Goal: Task Accomplishment & Management: Use online tool/utility

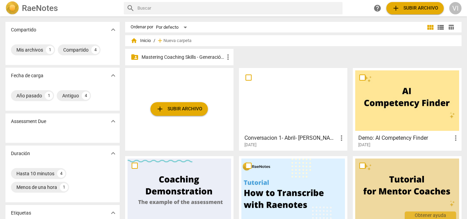
click at [193, 56] on p "Mastering Coaching Skills - Generación 31" at bounding box center [182, 57] width 82 height 7
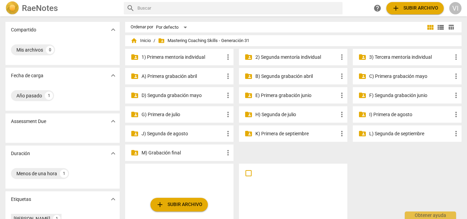
click at [409, 57] on p "3) Tercera mentoría individual" at bounding box center [410, 57] width 82 height 7
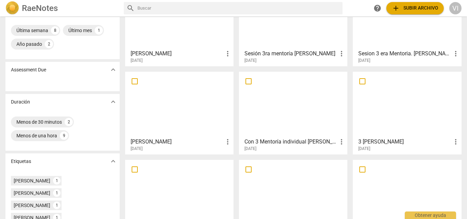
scroll to position [68, 0]
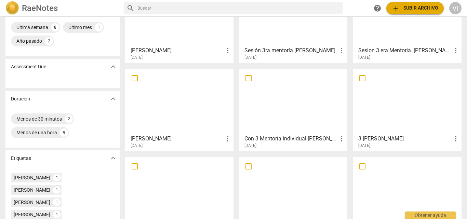
click at [397, 125] on div at bounding box center [407, 101] width 104 height 60
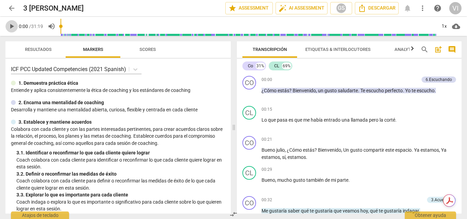
click at [15, 27] on span "play_arrow" at bounding box center [12, 26] width 8 height 8
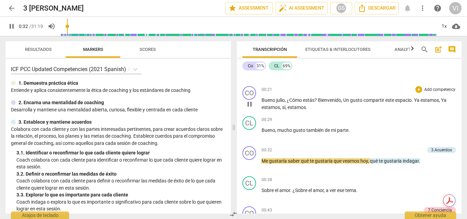
scroll to position [68, 0]
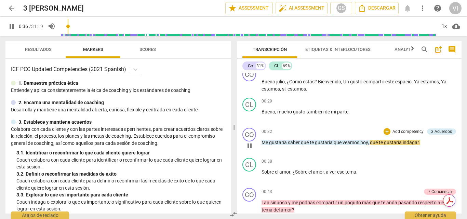
click at [403, 132] on p "Add competency" at bounding box center [408, 132] width 32 height 6
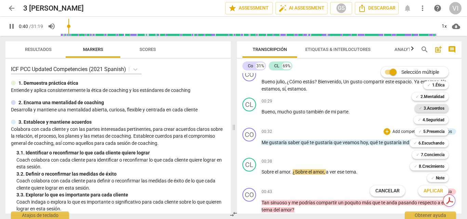
click at [442, 107] on b "3.Acuerdos" at bounding box center [433, 108] width 21 height 8
click at [432, 192] on span "Aplicar" at bounding box center [432, 191] width 19 height 7
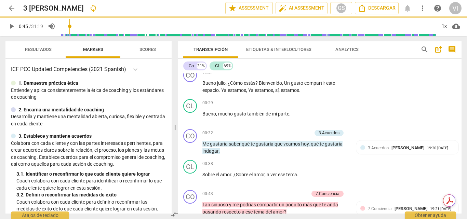
type input "45"
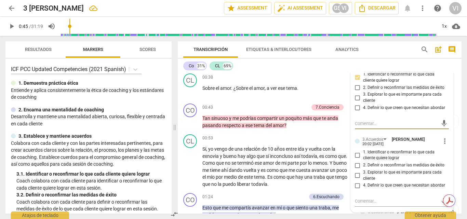
scroll to position [172, 0]
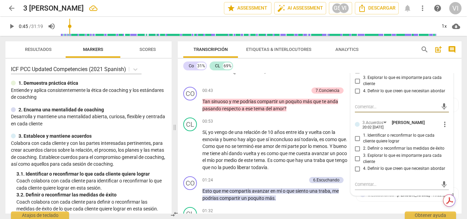
click at [356, 139] on input "1. Identificar o reconfirmar lo que cada cliente quiere lograr" at bounding box center [357, 138] width 11 height 8
checkbox input "true"
click at [13, 29] on span "play_arrow" at bounding box center [12, 26] width 8 height 8
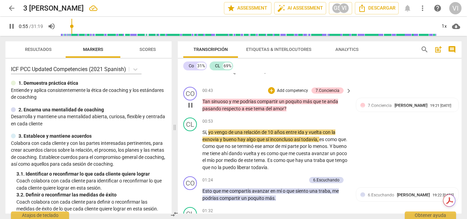
click at [287, 88] on p "Add competency" at bounding box center [292, 91] width 32 height 6
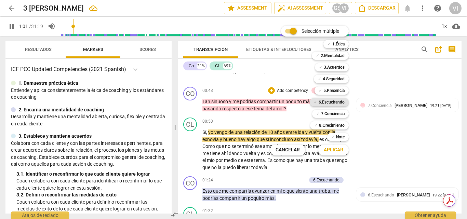
click at [336, 103] on b "6.Escuchando" at bounding box center [331, 102] width 26 height 8
click at [336, 114] on b "7.Conciencia" at bounding box center [333, 114] width 24 height 8
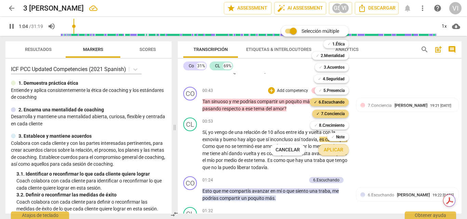
click at [337, 150] on span "Aplicar" at bounding box center [333, 150] width 19 height 7
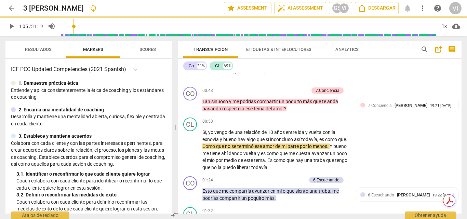
type input "65"
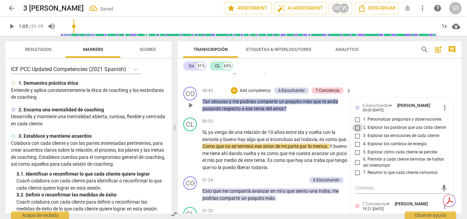
click at [355, 128] on input "2. Explorar las palabras que usa cada cliente" at bounding box center [357, 128] width 11 height 8
checkbox input "true"
click at [356, 153] on input "5. Explorar cómo cada cliente se percibe" at bounding box center [357, 152] width 11 height 8
checkbox input "true"
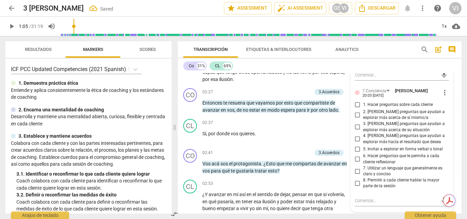
scroll to position [411, 0]
click at [358, 114] on input "2. [PERSON_NAME] preguntas que ayudan a explorar más acerca de sí mismo/a" at bounding box center [357, 114] width 11 height 8
checkbox input "true"
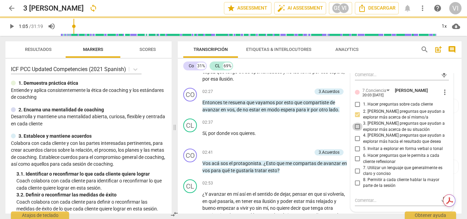
click at [357, 127] on input "3. [PERSON_NAME] preguntas que ayudan a explorar más acerca de su situación" at bounding box center [357, 127] width 11 height 8
checkbox input "true"
click at [12, 26] on span "play_arrow" at bounding box center [12, 26] width 8 height 8
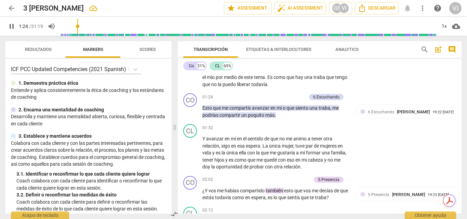
scroll to position [274, 0]
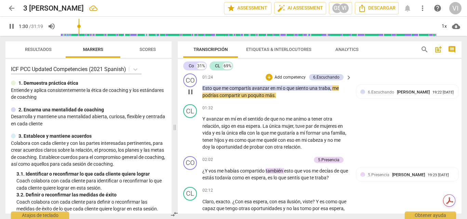
click at [291, 78] on p "Add competency" at bounding box center [290, 77] width 32 height 6
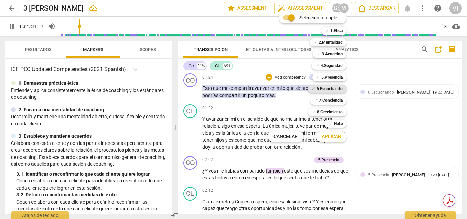
click at [329, 90] on b "6.Escuchando" at bounding box center [329, 89] width 26 height 8
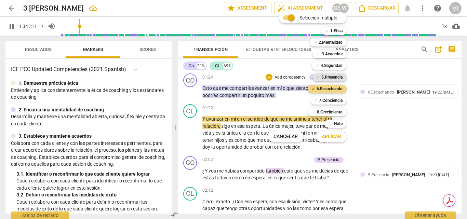
click at [327, 79] on b "5.Presencia" at bounding box center [331, 77] width 21 height 8
click at [333, 134] on span "Aplicar" at bounding box center [331, 136] width 19 height 7
type input "96"
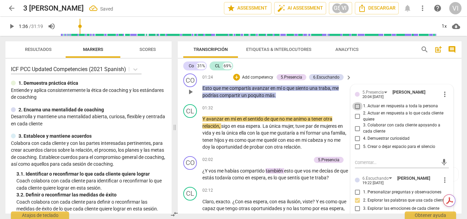
click at [355, 107] on input "1. Actuar en respuesta a toda la persona" at bounding box center [357, 106] width 11 height 8
checkbox input "true"
click at [355, 129] on input "3. Colaborar con cada cliente apoyando a cada cliente" at bounding box center [357, 128] width 11 height 8
checkbox input "true"
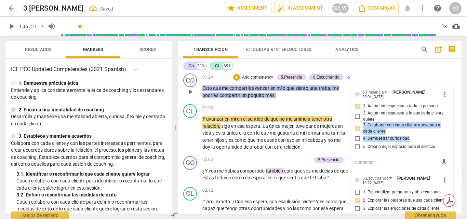
drag, startPoint x: 423, startPoint y: 118, endPoint x: 423, endPoint y: 135, distance: 16.4
click at [423, 135] on div "1. Actuar en respuesta a toda la persona 2. Actuar en respuesta a lo que cada c…" at bounding box center [402, 126] width 94 height 49
click at [423, 135] on label "4. Demuestrar curiosidad" at bounding box center [399, 139] width 94 height 8
click at [363, 135] on input "4. Demuestrar curiosidad" at bounding box center [357, 139] width 11 height 8
checkbox input "true"
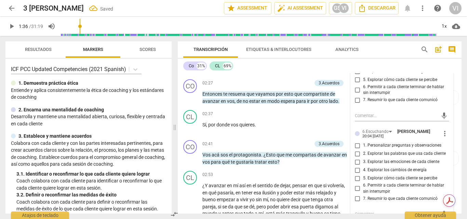
scroll to position [445, 0]
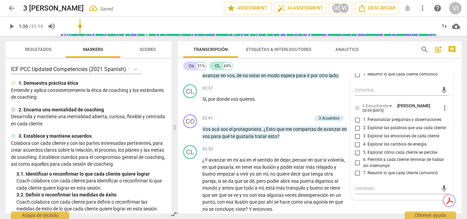
click at [355, 130] on input "2. Explorar las palabras que usa cada cliente" at bounding box center [357, 128] width 11 height 8
checkbox input "true"
click at [355, 164] on input "6. Permitir a cada cliente terminar de hablar sin interrumpir" at bounding box center [357, 163] width 11 height 8
checkbox input "true"
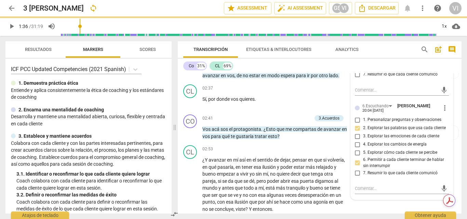
click at [11, 25] on span "play_arrow" at bounding box center [12, 26] width 8 height 8
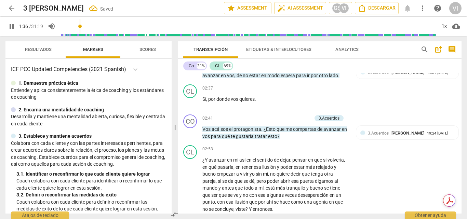
scroll to position [317, 0]
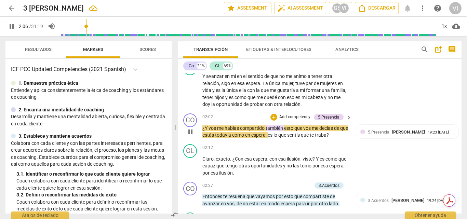
click at [296, 116] on p "Add competency" at bounding box center [294, 117] width 32 height 6
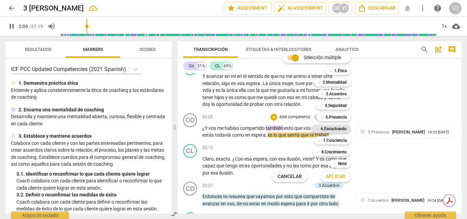
click at [340, 128] on b "6.Escuchando" at bounding box center [334, 129] width 26 height 8
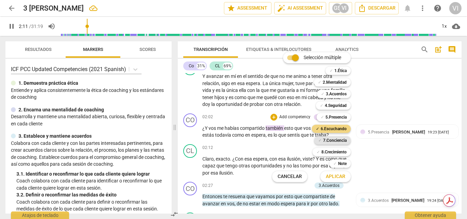
click at [337, 142] on b "7.Conciencia" at bounding box center [335, 140] width 24 height 8
click at [332, 178] on span "Aplicar" at bounding box center [335, 176] width 19 height 7
type input "133"
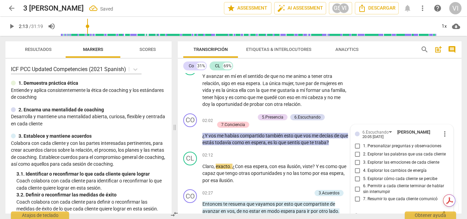
scroll to position [321, 0]
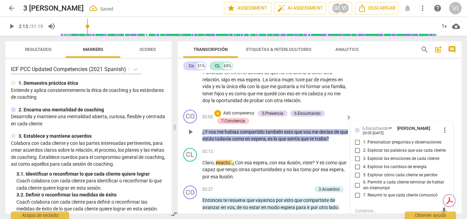
click at [355, 151] on input "2. Explorar las palabras que usa cada cliente" at bounding box center [357, 151] width 11 height 8
checkbox input "true"
click at [356, 177] on input "5. Explorar cómo cada cliente se percibe" at bounding box center [357, 175] width 11 height 8
checkbox input "true"
click at [459, 89] on div "CL play_arrow pause 01:32 + Add competency keyboard_arrow_right Y avanzar en mí…" at bounding box center [320, 81] width 284 height 52
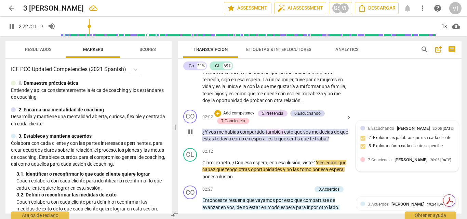
click at [430, 163] on div "20:05 [DATE]" at bounding box center [440, 160] width 21 height 4
type input "143"
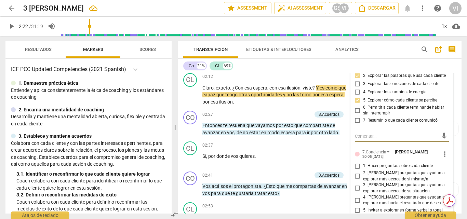
scroll to position [458, 0]
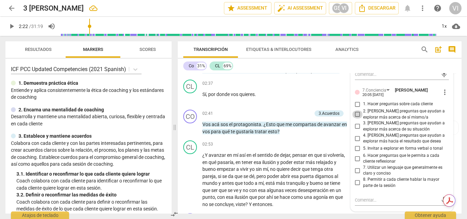
click at [355, 116] on input "2. [PERSON_NAME] preguntas que ayudan a explorar más acerca de sí mismo/a" at bounding box center [357, 114] width 11 height 8
checkbox input "true"
click at [356, 127] on input "3. [PERSON_NAME] preguntas que ayudan a explorar más acerca de su situación" at bounding box center [357, 126] width 11 height 8
checkbox input "true"
click at [12, 31] on button "play_arrow" at bounding box center [11, 26] width 12 height 12
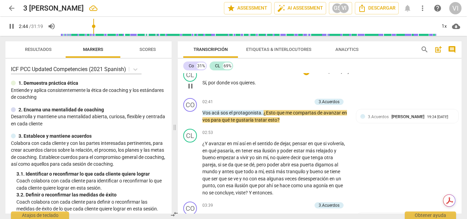
scroll to position [492, 0]
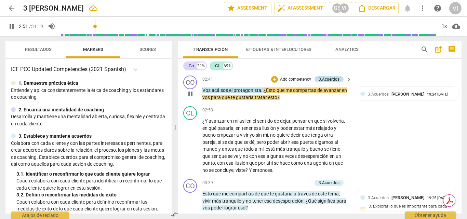
click at [331, 79] on div "3.Acuerdos" at bounding box center [328, 79] width 21 height 6
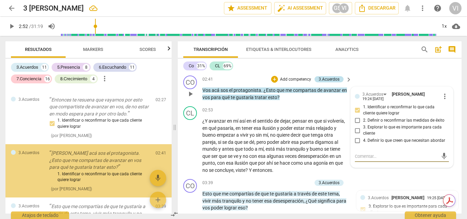
scroll to position [675, 0]
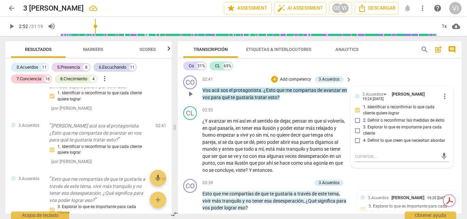
click at [301, 77] on p "Add competency" at bounding box center [295, 80] width 32 height 6
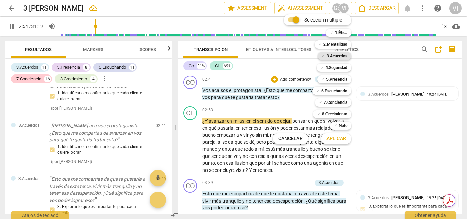
click at [342, 57] on b "3.Acuerdos" at bounding box center [336, 56] width 21 height 8
click at [333, 139] on span "Aplicar" at bounding box center [335, 138] width 19 height 7
type input "176"
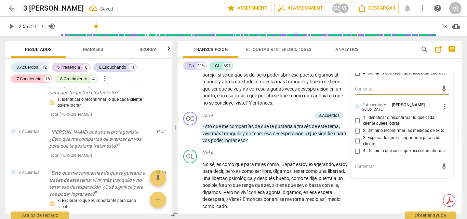
scroll to position [560, 0]
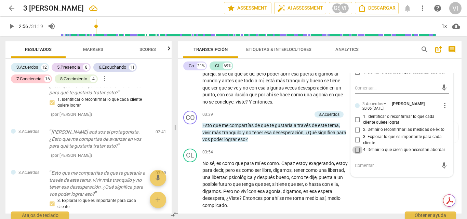
click at [357, 151] on input "4. Definir lo que creen que necesitan abordar" at bounding box center [357, 150] width 11 height 8
checkbox input "true"
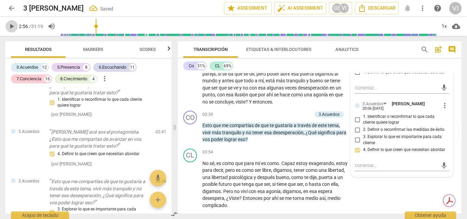
click at [12, 28] on span "play_arrow" at bounding box center [12, 26] width 8 height 8
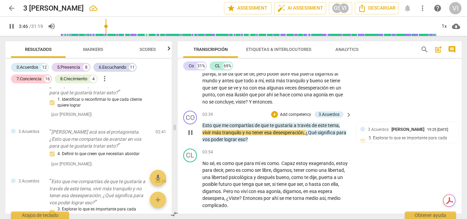
click at [304, 115] on p "Add competency" at bounding box center [295, 115] width 32 height 6
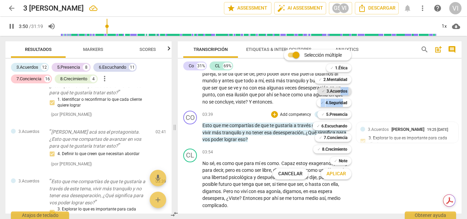
drag, startPoint x: 342, startPoint y: 106, endPoint x: 340, endPoint y: 92, distance: 13.9
click at [340, 92] on div "Selección múltiple m ✓ 1.Ética 1 ✓ 2.Mentalidad 2 ✓ 3.Acuerdos 3 ✓ 4.Seguridad …" at bounding box center [317, 114] width 94 height 133
click at [340, 92] on b "3.Acuerdos" at bounding box center [336, 91] width 21 height 8
click at [339, 176] on span "Aplicar" at bounding box center [335, 174] width 19 height 7
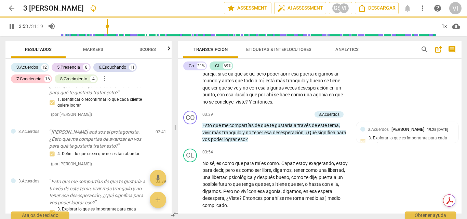
type input "234"
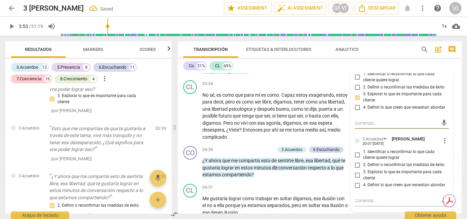
scroll to position [663, 0]
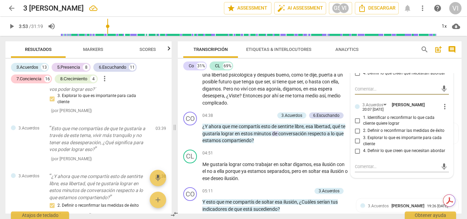
click at [357, 142] on input "3. Explorar lo que es importante para cada cliente" at bounding box center [357, 141] width 11 height 8
checkbox input "true"
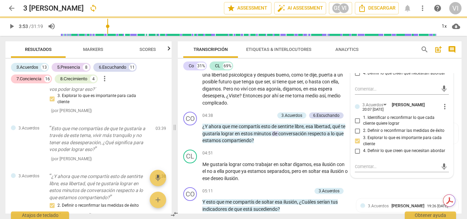
click at [15, 28] on span "play_arrow" at bounding box center [12, 26] width 8 height 8
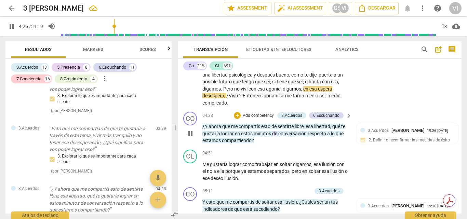
click at [252, 116] on p "Add competency" at bounding box center [258, 116] width 32 height 6
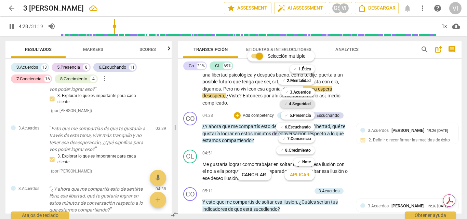
click at [309, 104] on b "4.Seguridad" at bounding box center [300, 104] width 22 height 8
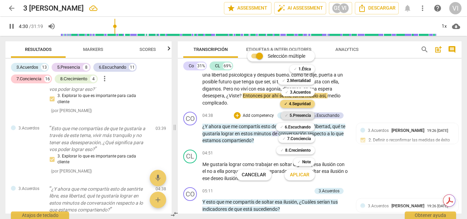
click at [301, 115] on b "5.Presencia" at bounding box center [299, 115] width 21 height 8
click at [298, 124] on b "6.Escuchando" at bounding box center [298, 127] width 26 height 8
click at [306, 93] on b "3.Acuerdos" at bounding box center [300, 92] width 21 height 8
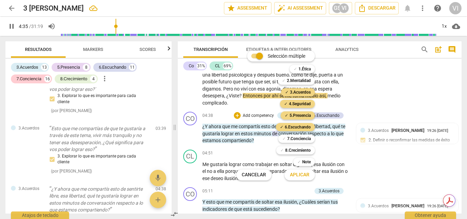
click at [301, 176] on span "Aplicar" at bounding box center [299, 175] width 19 height 7
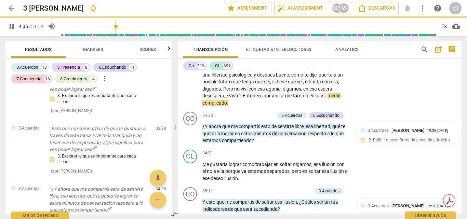
type input "276"
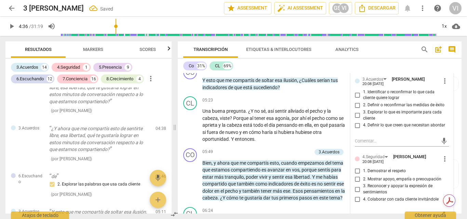
scroll to position [799, 0]
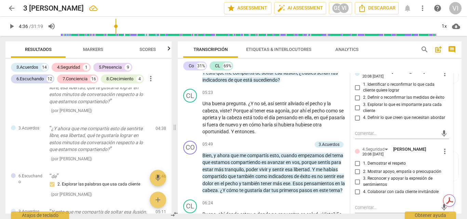
click at [356, 97] on input "2. Definir o reconfirmar las medidas de éxito" at bounding box center [357, 98] width 11 height 8
checkbox input "true"
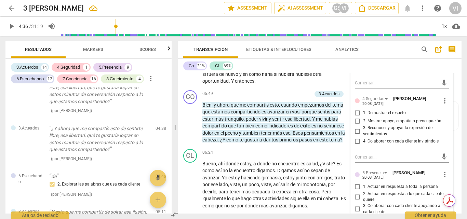
scroll to position [868, 0]
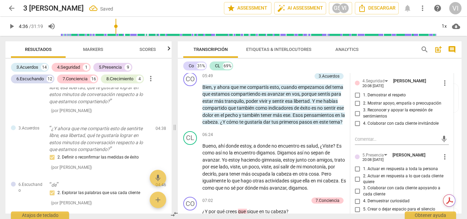
click at [357, 114] on input "3. Reconocer y apoyar la expresión de sentimientos" at bounding box center [357, 113] width 11 height 8
checkbox input "true"
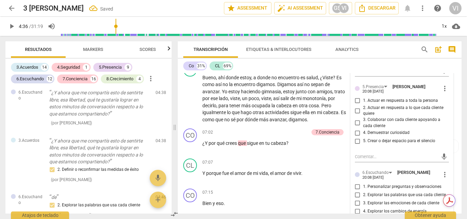
scroll to position [1109, 0]
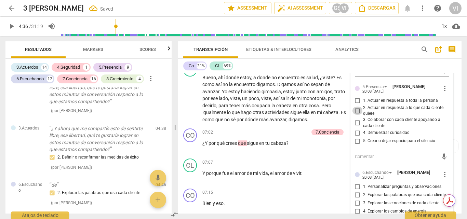
click at [356, 111] on input "2. Actuar en respuesta a lo que cada cliente quiere" at bounding box center [357, 111] width 11 height 8
checkbox input "true"
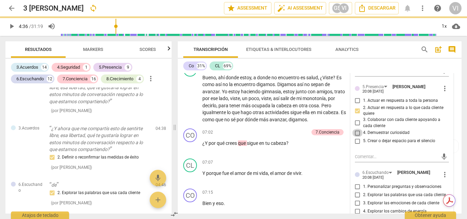
click at [353, 134] on input "4. Demuestrar curiosidad" at bounding box center [357, 133] width 11 height 8
checkbox input "true"
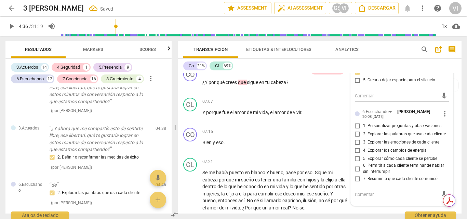
scroll to position [1004, 0]
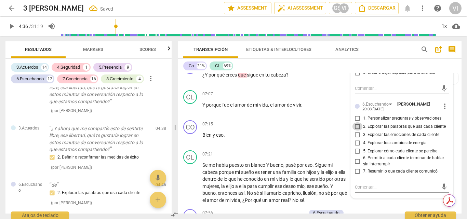
click at [356, 126] on input "2. Explorar las palabras que usa cada cliente" at bounding box center [357, 126] width 11 height 8
checkbox input "true"
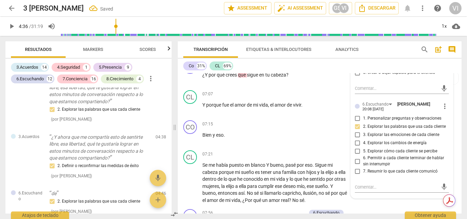
click at [356, 152] on input "5. Explorar cómo cada cliente se percibe" at bounding box center [357, 151] width 11 height 8
checkbox input "true"
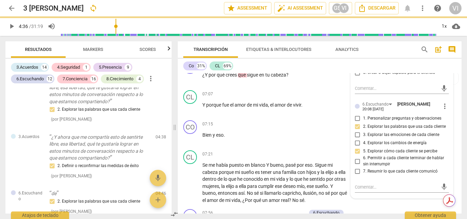
click at [12, 28] on span "play_arrow" at bounding box center [12, 26] width 8 height 8
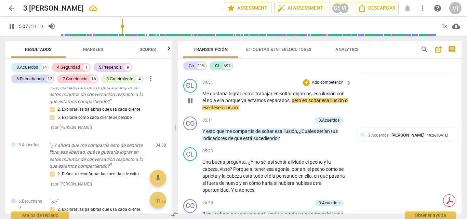
scroll to position [758, 0]
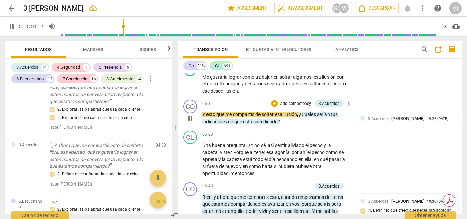
click at [305, 104] on p "Add competency" at bounding box center [295, 104] width 32 height 6
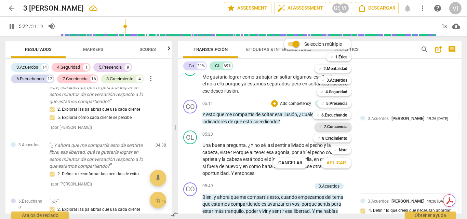
click at [341, 124] on b "7.Conciencia" at bounding box center [336, 127] width 24 height 8
click at [341, 163] on span "Aplicar" at bounding box center [335, 163] width 19 height 7
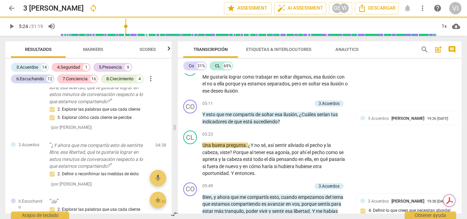
type input "324"
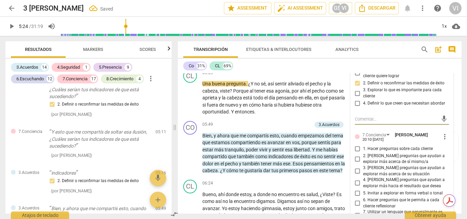
scroll to position [826, 0]
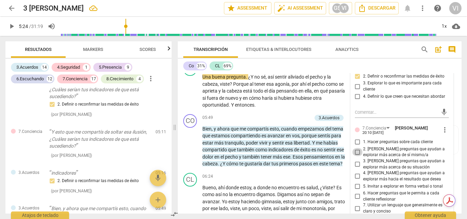
click at [355, 152] on input "2. [PERSON_NAME] preguntas que ayudan a explorar más acerca de sí mismo/a" at bounding box center [357, 152] width 11 height 8
checkbox input "true"
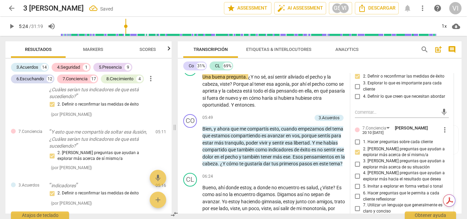
click at [356, 166] on input "3. [PERSON_NAME] preguntas que ayudan a explorar más acerca de su situación" at bounding box center [357, 164] width 11 height 8
checkbox input "true"
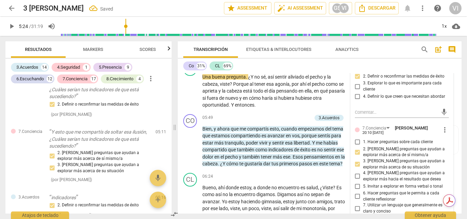
click at [356, 177] on input "4. [PERSON_NAME] preguntas que ayudan a explorar más hacia el resultado que des…" at bounding box center [357, 176] width 11 height 8
checkbox input "true"
click at [11, 28] on span "play_arrow" at bounding box center [12, 26] width 8 height 8
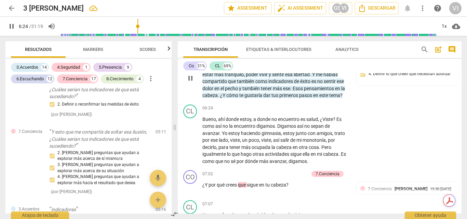
scroll to position [860, 0]
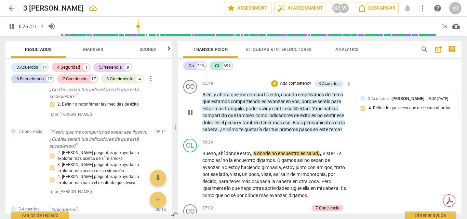
click at [298, 82] on p "Add competency" at bounding box center [295, 84] width 32 height 6
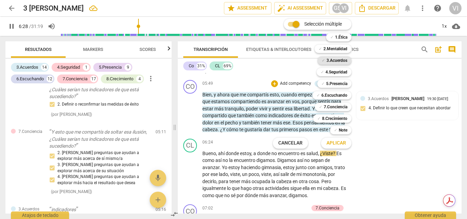
click at [332, 61] on b "3.Acuerdos" at bounding box center [336, 60] width 21 height 8
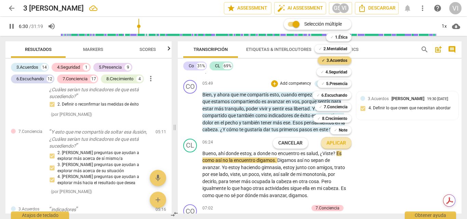
click at [341, 142] on span "Aplicar" at bounding box center [335, 143] width 19 height 7
type input "391"
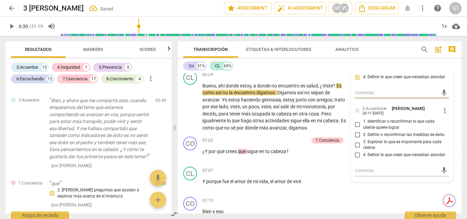
scroll to position [928, 0]
click at [356, 154] on input "4. Definir lo que creen que necesitan abordar" at bounding box center [357, 154] width 11 height 8
checkbox input "true"
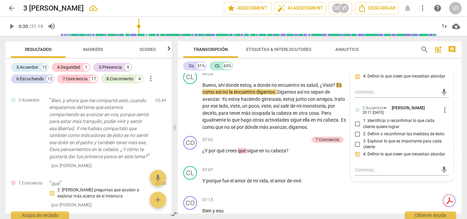
click at [12, 28] on span "play_arrow" at bounding box center [12, 26] width 8 height 8
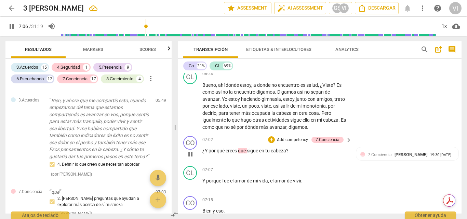
click at [305, 143] on p "Add competency" at bounding box center [292, 140] width 32 height 6
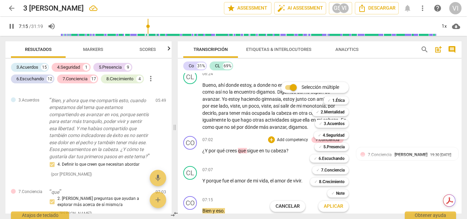
scroll to position [1070, 0]
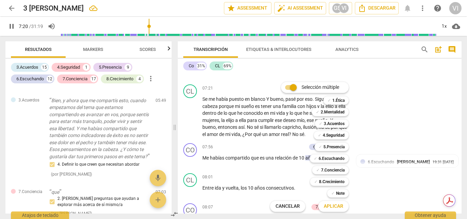
click at [377, 117] on div at bounding box center [233, 109] width 467 height 219
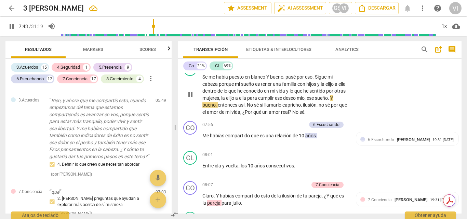
scroll to position [1104, 0]
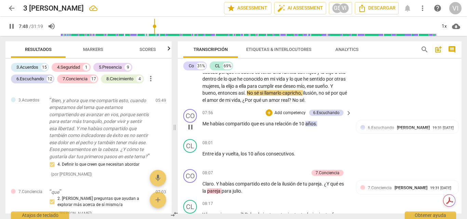
click at [285, 116] on p "Add competency" at bounding box center [290, 113] width 32 height 6
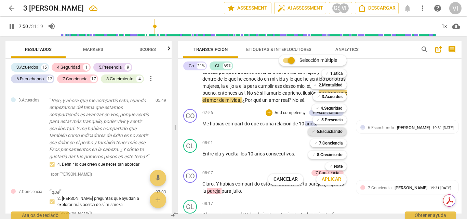
click at [338, 132] on b "6.Escuchando" at bounding box center [329, 131] width 26 height 8
click at [337, 123] on b "5.Presencia" at bounding box center [331, 120] width 21 height 8
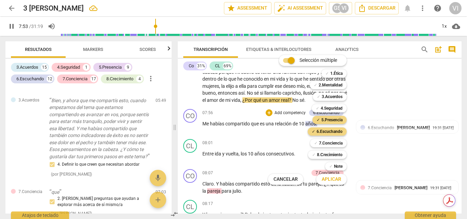
click at [335, 181] on span "Aplicar" at bounding box center [331, 179] width 19 height 7
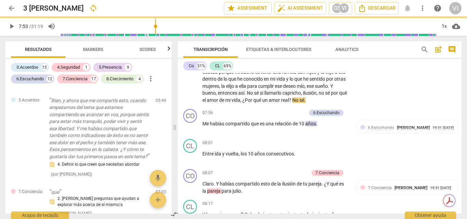
type input "474"
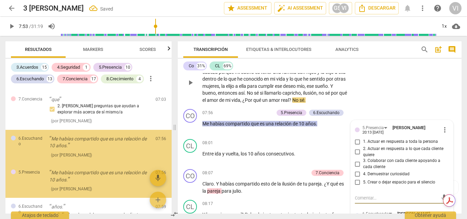
scroll to position [1664, 0]
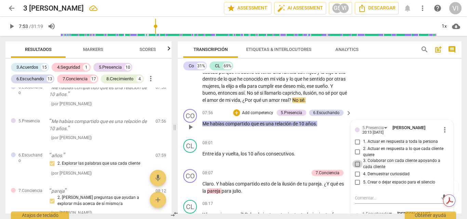
click at [355, 168] on input "3. Colaborar con cada cliente apoyando a cada cliente" at bounding box center [357, 164] width 11 height 8
checkbox input "true"
click at [356, 178] on input "4. Demuestrar curiosidad" at bounding box center [357, 174] width 11 height 8
checkbox input "true"
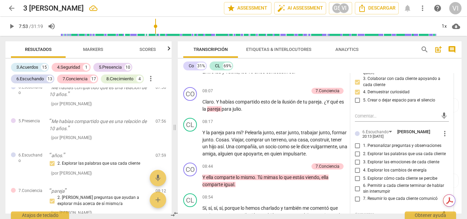
scroll to position [1207, 0]
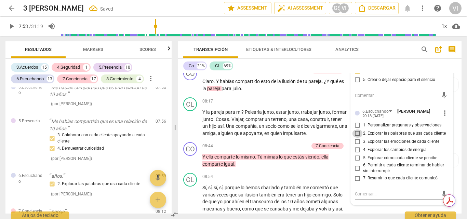
click at [357, 138] on input "2. Explorar las palabras que usa cada cliente" at bounding box center [357, 134] width 11 height 8
checkbox input "true"
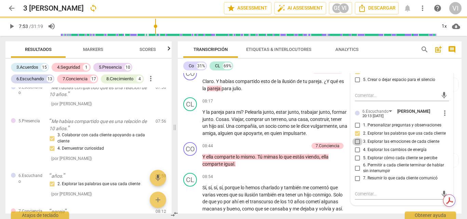
click at [358, 146] on input "3. Explorar las emociones de cada cliente" at bounding box center [357, 142] width 11 height 8
checkbox input "true"
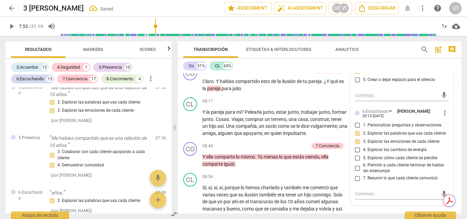
click at [10, 28] on span "play_arrow" at bounding box center [12, 26] width 8 height 8
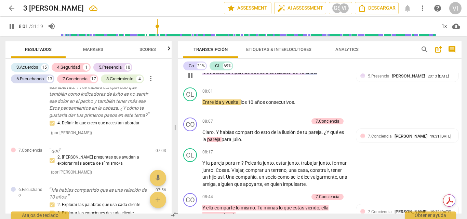
scroll to position [1173, 0]
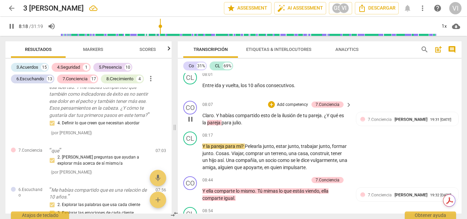
click at [302, 108] on p "Add competency" at bounding box center [292, 105] width 32 height 6
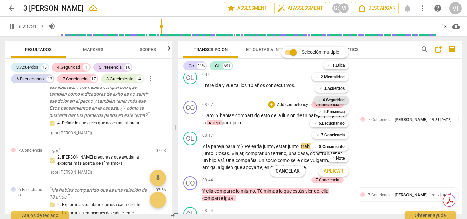
click at [340, 97] on b "4.Seguridad" at bounding box center [334, 100] width 22 height 8
click at [331, 174] on span "Aplicar" at bounding box center [333, 171] width 19 height 7
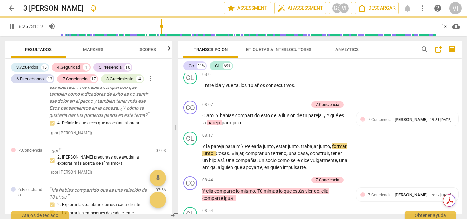
type input "505"
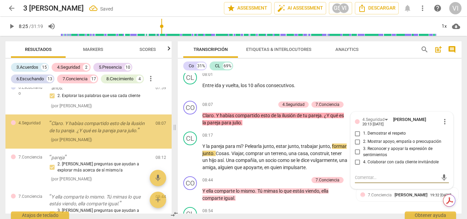
scroll to position [1771, 0]
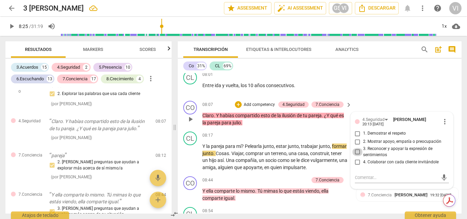
click at [357, 156] on input "3. Reconocer y apoyar la expresión de sentimientos" at bounding box center [357, 152] width 11 height 8
checkbox input "true"
click at [356, 146] on input "2. Mostrar apoyo, empatía o preocupación" at bounding box center [357, 142] width 11 height 8
checkbox input "true"
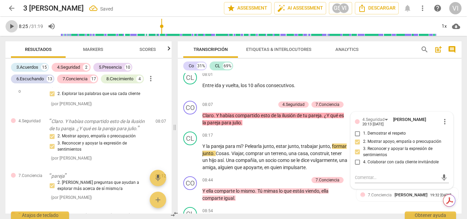
click at [10, 24] on span "play_arrow" at bounding box center [12, 26] width 8 height 8
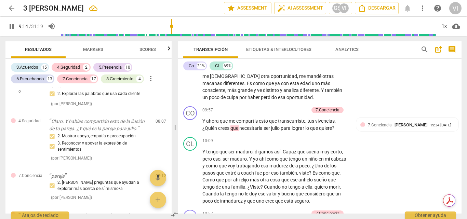
scroll to position [1384, 0]
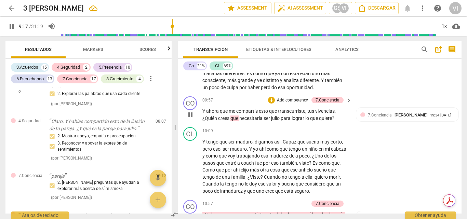
click at [295, 104] on p "Add competency" at bounding box center [292, 100] width 32 height 6
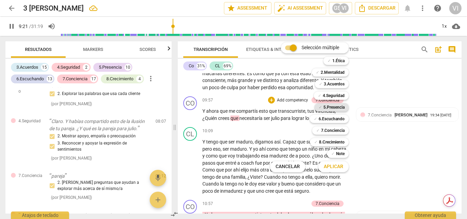
click at [340, 106] on b "5.Presencia" at bounding box center [333, 107] width 21 height 8
click at [336, 131] on b "7.Conciencia" at bounding box center [333, 130] width 24 height 8
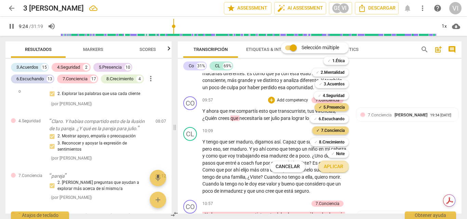
click at [329, 170] on span "Aplicar" at bounding box center [333, 166] width 19 height 7
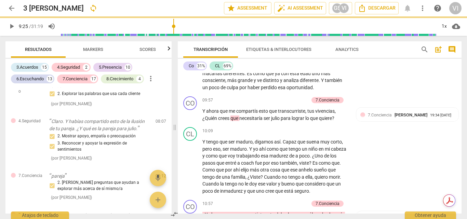
type input "565"
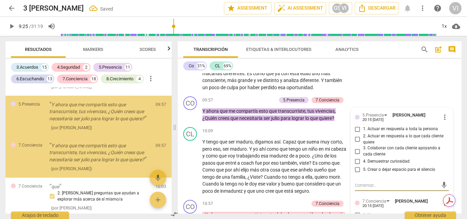
scroll to position [1956, 0]
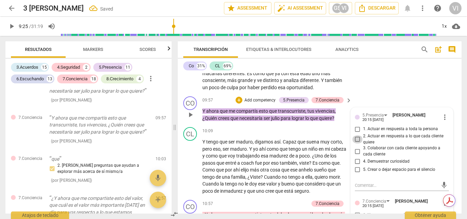
click at [356, 144] on input "2. Actuar en respuesta a lo que cada cliente quiere" at bounding box center [357, 139] width 11 height 8
checkbox input "true"
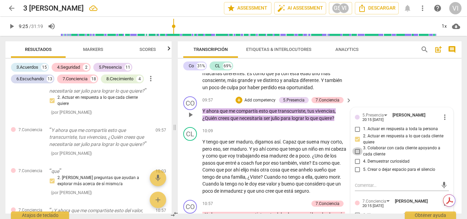
click at [356, 155] on input "3. Colaborar con cada cliente apoyando a cada cliente" at bounding box center [357, 151] width 11 height 8
checkbox input "true"
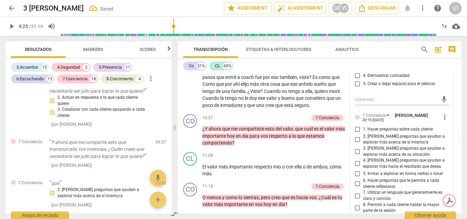
scroll to position [1487, 0]
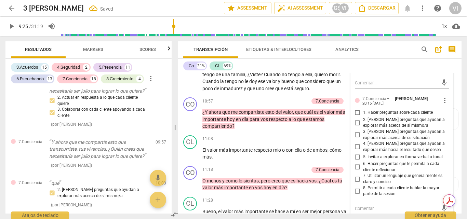
click at [356, 117] on input "1. Hacer preguntas sobre cada cliente" at bounding box center [357, 113] width 11 height 8
checkbox input "true"
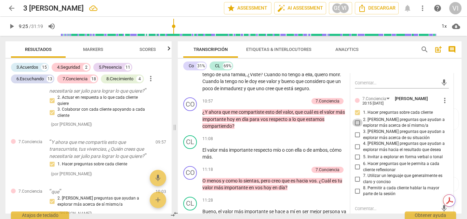
click at [355, 127] on input "2. [PERSON_NAME] preguntas que ayudan a explorar más acerca de sí mismo/a" at bounding box center [357, 123] width 11 height 8
checkbox input "true"
click at [356, 139] on input "3. [PERSON_NAME] preguntas que ayudan a explorar más acerca de su situación" at bounding box center [357, 135] width 11 height 8
checkbox input "true"
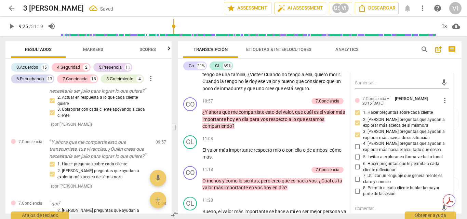
click at [357, 151] on input "4. [PERSON_NAME] preguntas que ayudan a explorar más hacia el resultado que des…" at bounding box center [357, 147] width 11 height 8
checkbox input "true"
click at [354, 171] on input "6. Hacer preguntas que le permita a cada cliente reflexionar" at bounding box center [357, 167] width 11 height 8
checkbox input "true"
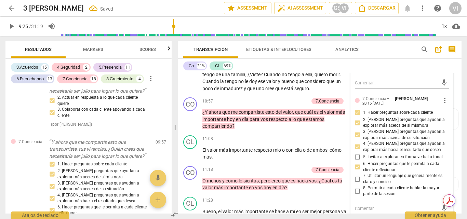
click at [355, 195] on input "8. Permitir a cada cliente hablar la mayor parte de la sesión" at bounding box center [357, 191] width 11 height 8
checkbox input "true"
click at [10, 26] on span "play_arrow" at bounding box center [12, 26] width 8 height 8
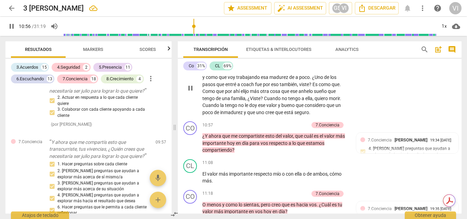
scroll to position [1497, 0]
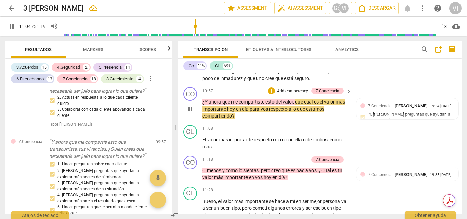
click at [295, 94] on p "Add competency" at bounding box center [292, 91] width 32 height 6
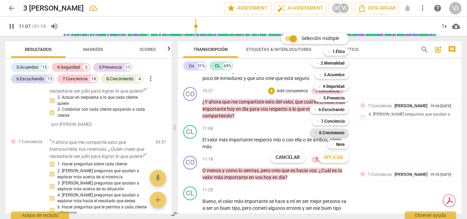
click at [332, 134] on b "8.Сrecimiento" at bounding box center [332, 133] width 26 height 8
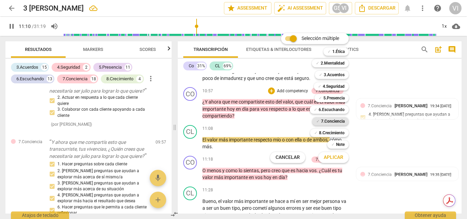
click at [336, 120] on b "7.Conciencia" at bounding box center [333, 121] width 24 height 8
click at [326, 132] on b "8.Сrecimiento" at bounding box center [332, 133] width 26 height 8
drag, startPoint x: 333, startPoint y: 160, endPoint x: 352, endPoint y: 144, distance: 24.9
click at [333, 160] on span "Aplicar" at bounding box center [333, 157] width 19 height 7
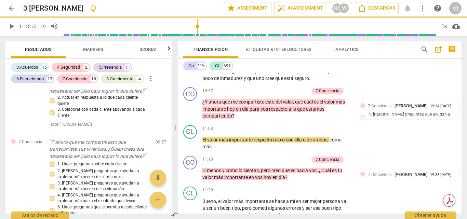
type input "674"
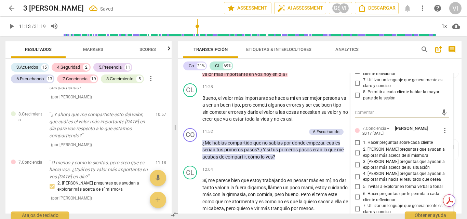
scroll to position [1611, 0]
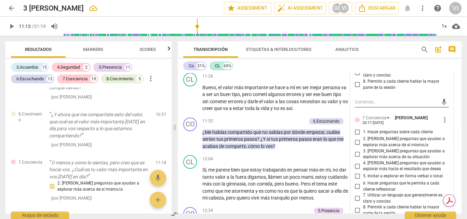
click at [357, 146] on input "2. [PERSON_NAME] preguntas que ayudan a explorar más acerca de sí mismo/a" at bounding box center [357, 142] width 11 height 8
checkbox input "true"
click at [357, 158] on input "3. [PERSON_NAME] preguntas que ayudan a explorar más acerca de su situación" at bounding box center [357, 154] width 11 height 8
checkbox input "true"
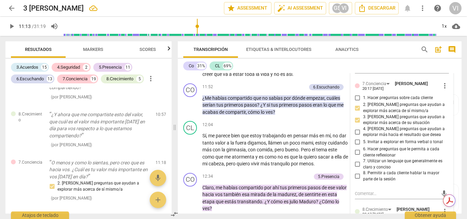
scroll to position [1679, 0]
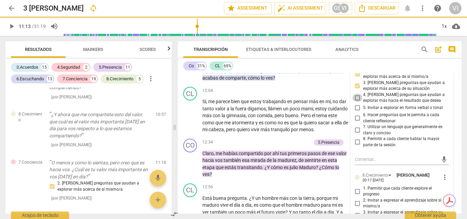
click at [357, 102] on input "4. [PERSON_NAME] preguntas que ayudan a explorar más hacia el resultado que des…" at bounding box center [357, 98] width 11 height 8
checkbox input "true"
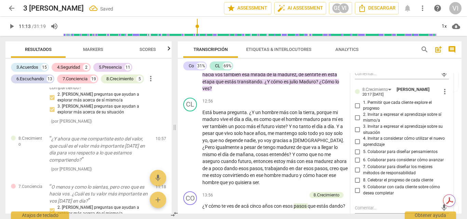
scroll to position [1782, 0]
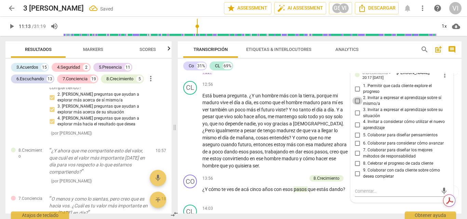
click at [354, 105] on input "2. Invitar a expresar el aprendizaje sobre sí mismo/a" at bounding box center [357, 101] width 11 height 8
checkbox input "true"
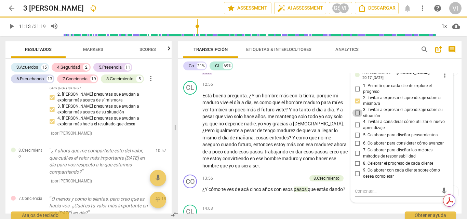
click at [356, 117] on input "3. Invitar a expresar el aprendizaje sobre su situación" at bounding box center [357, 113] width 11 height 8
checkbox input "true"
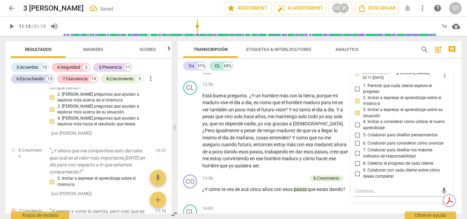
click at [10, 27] on span "play_arrow" at bounding box center [12, 26] width 8 height 8
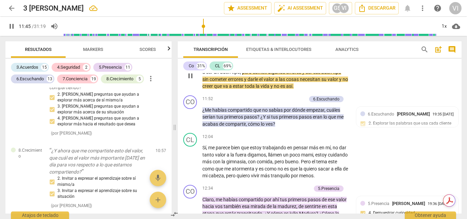
scroll to position [1645, 0]
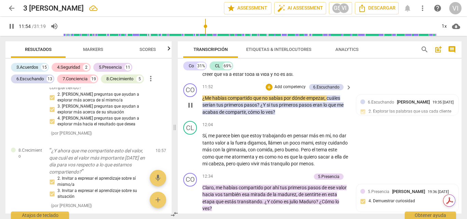
click at [284, 90] on p "Add competency" at bounding box center [290, 87] width 32 height 6
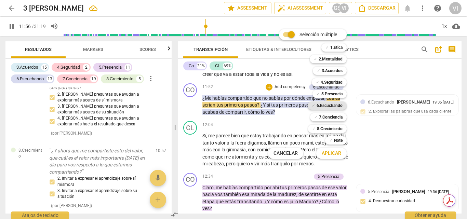
click at [335, 106] on b "6.Escuchando" at bounding box center [329, 105] width 26 height 8
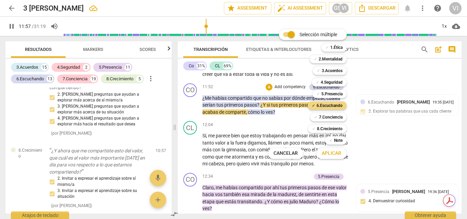
click at [337, 153] on span "Aplicar" at bounding box center [331, 153] width 19 height 7
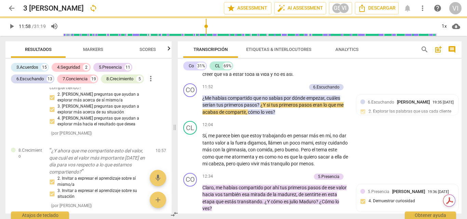
type input "718"
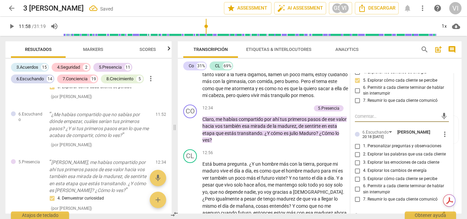
scroll to position [1747, 0]
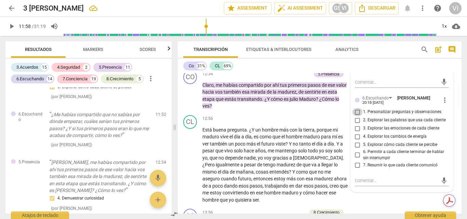
click at [357, 116] on input "1. Personalizar preguntas y observaciones" at bounding box center [357, 112] width 11 height 8
checkbox input "true"
click at [357, 149] on input "5. Explorar cómo cada cliente se percibe" at bounding box center [357, 145] width 11 height 8
checkbox input "true"
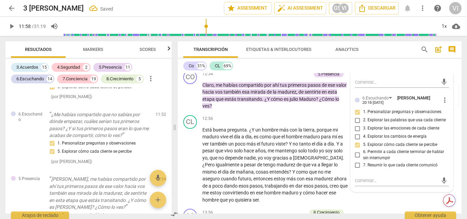
click at [11, 30] on span "play_arrow" at bounding box center [12, 26] width 8 height 8
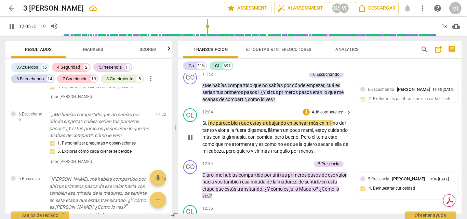
scroll to position [1679, 0]
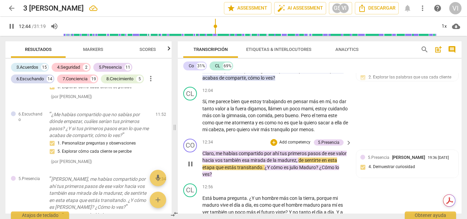
click at [286, 146] on p "Add competency" at bounding box center [294, 142] width 32 height 6
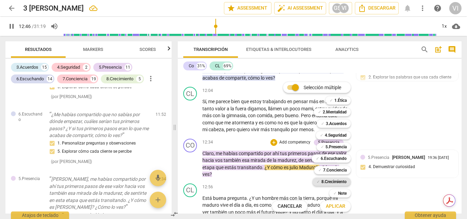
click at [338, 181] on b "8.Сrecimiento" at bounding box center [334, 182] width 26 height 8
click at [337, 207] on span "Aplicar" at bounding box center [335, 206] width 19 height 7
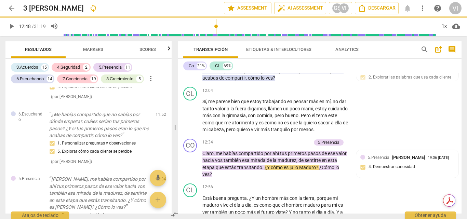
type input "769"
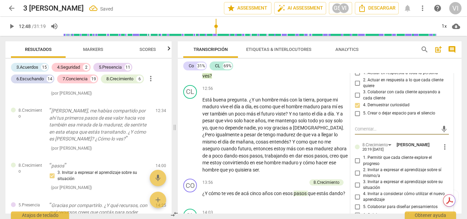
scroll to position [1812, 0]
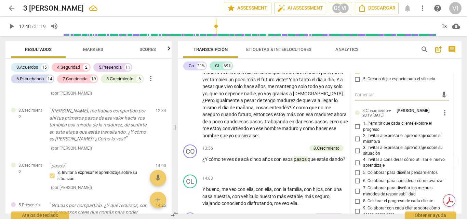
click at [358, 143] on input "2. Invitar a expresar el aprendizaje sobre sí mismo/a" at bounding box center [357, 139] width 11 height 8
checkbox input "true"
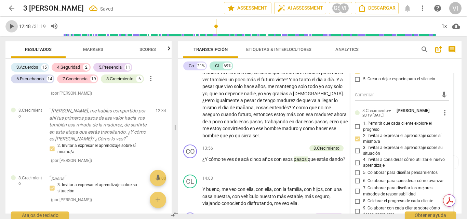
click at [12, 25] on span "play_arrow" at bounding box center [12, 26] width 8 height 8
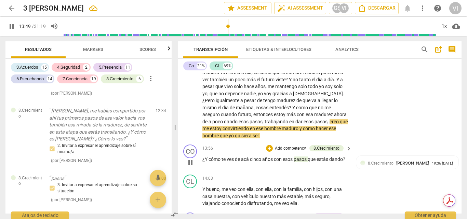
click at [298, 152] on p "Add competency" at bounding box center [290, 149] width 32 height 6
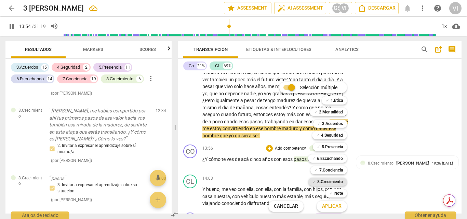
click at [333, 182] on b "8.Сrecimiento" at bounding box center [330, 182] width 26 height 8
click at [331, 207] on span "Aplicar" at bounding box center [331, 206] width 19 height 7
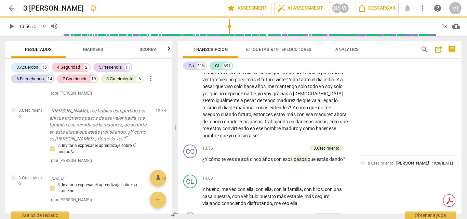
type input "836"
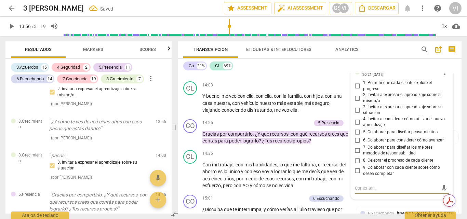
scroll to position [1896, 0]
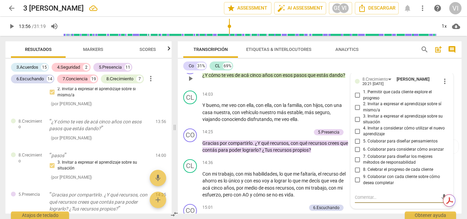
click at [357, 111] on input "2. Invitar a expresar el aprendizaje sobre sí mismo/a" at bounding box center [357, 107] width 11 height 8
checkbox input "true"
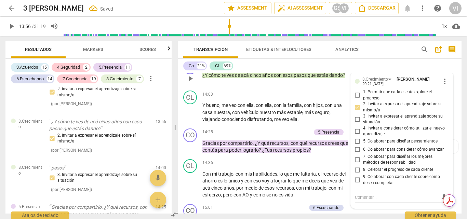
click at [357, 123] on input "3. Invitar a expresar el aprendizaje sobre su situación" at bounding box center [357, 119] width 11 height 8
checkbox input "true"
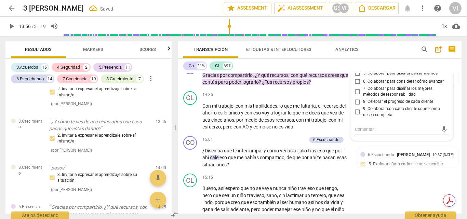
scroll to position [1964, 0]
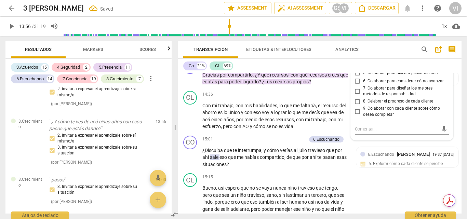
click at [12, 25] on span "play_arrow" at bounding box center [12, 26] width 8 height 8
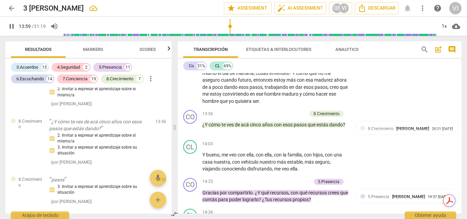
scroll to position [1896, 0]
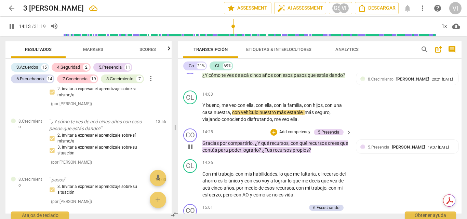
click at [298, 135] on p "Add competency" at bounding box center [294, 132] width 32 height 6
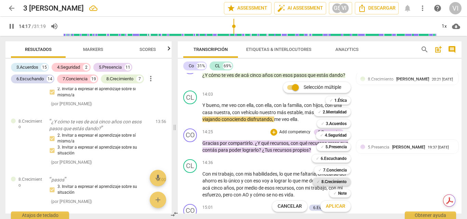
click at [338, 185] on b "8.Сrecimiento" at bounding box center [334, 182] width 26 height 8
click at [337, 172] on b "7.Conciencia" at bounding box center [335, 170] width 24 height 8
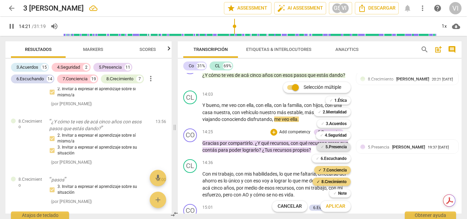
click at [338, 150] on b "5.Presencia" at bounding box center [335, 147] width 21 height 8
click at [332, 209] on span "Aplicar" at bounding box center [335, 206] width 19 height 7
type input "864"
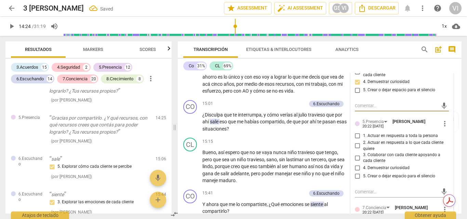
scroll to position [2019, 0]
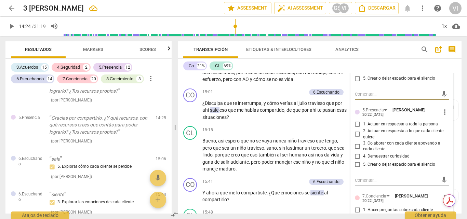
click at [353, 138] on input "2. Actuar en respuesta a lo que cada cliente quiere" at bounding box center [357, 134] width 11 height 8
checkbox input "true"
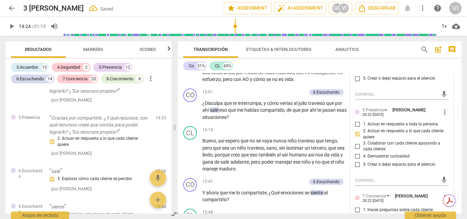
click at [358, 150] on input "3. Colaborar con cada cliente apoyando a cada cliente" at bounding box center [357, 146] width 11 height 8
checkbox input "true"
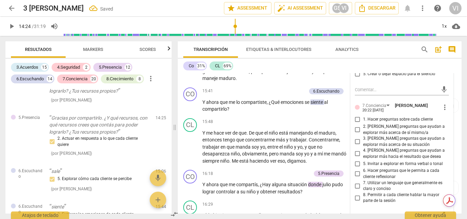
scroll to position [2121, 0]
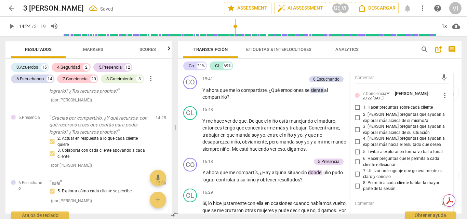
click at [357, 134] on input "3. [PERSON_NAME] preguntas que ayudan a explorar más acerca de su situación" at bounding box center [357, 130] width 11 height 8
checkbox input "true"
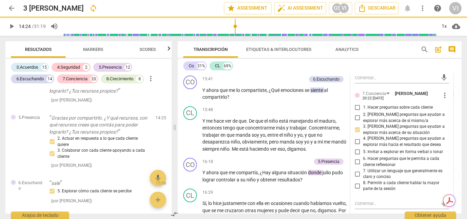
click at [355, 122] on input "2. [PERSON_NAME] preguntas que ayudan a explorar más acerca de sí mismo/a" at bounding box center [357, 118] width 11 height 8
checkbox input "true"
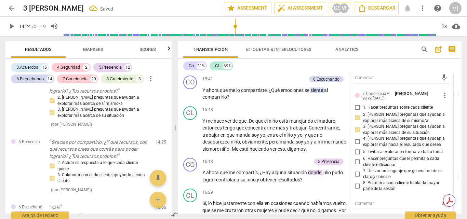
click at [357, 146] on input "4. [PERSON_NAME] preguntas que ayudan a explorar más hacia el resultado que des…" at bounding box center [357, 142] width 11 height 8
checkbox input "true"
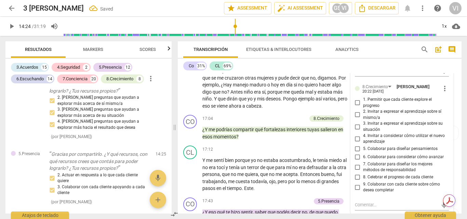
scroll to position [2258, 0]
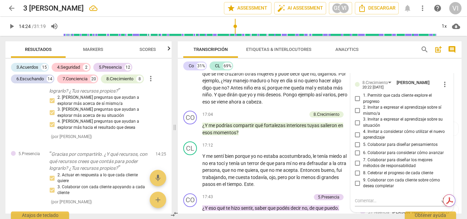
click at [358, 127] on input "3. Invitar a expresar el aprendizaje sobre su situación" at bounding box center [357, 123] width 11 height 8
checkbox input "true"
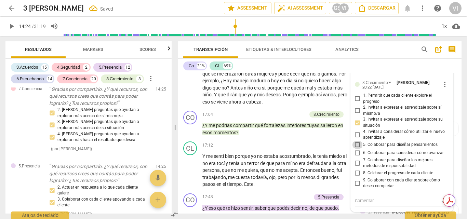
click at [357, 149] on input "5. Colaborar para diseñar pensamientos" at bounding box center [357, 145] width 11 height 8
checkbox input "true"
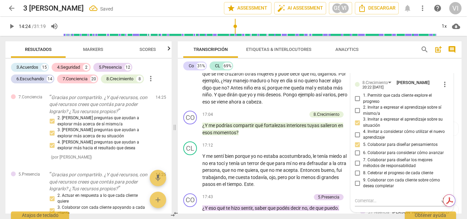
click at [14, 26] on span "play_arrow" at bounding box center [12, 26] width 8 height 8
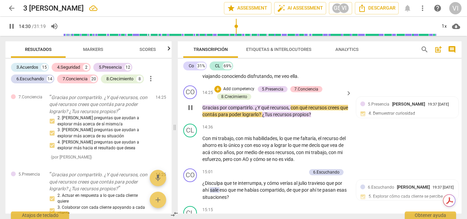
scroll to position [1985, 0]
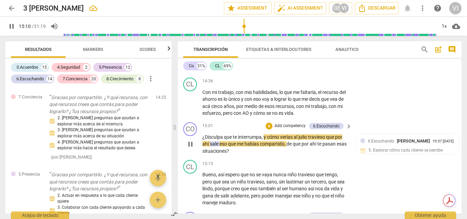
click at [292, 129] on p "Add competency" at bounding box center [290, 126] width 32 height 6
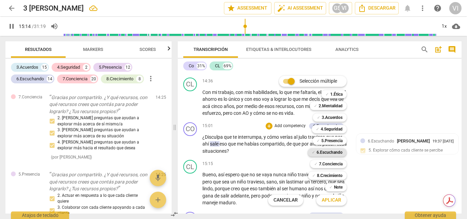
click at [333, 153] on b "6.Escuchando" at bounding box center [329, 152] width 26 height 8
click at [331, 198] on span "Aplicar" at bounding box center [331, 200] width 19 height 7
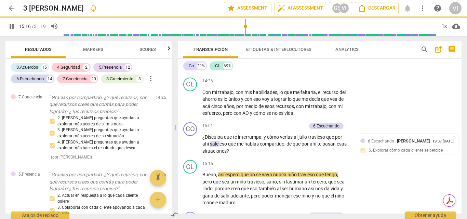
type input "917"
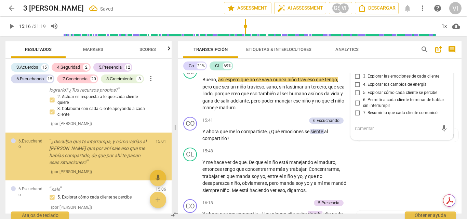
scroll to position [3015, 0]
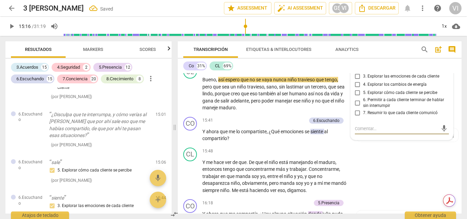
click at [358, 97] on input "5. Explorar cómo cada cliente se percibe" at bounding box center [357, 93] width 11 height 8
checkbox input "true"
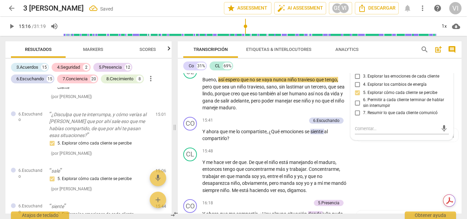
click at [12, 27] on span "play_arrow" at bounding box center [12, 26] width 8 height 8
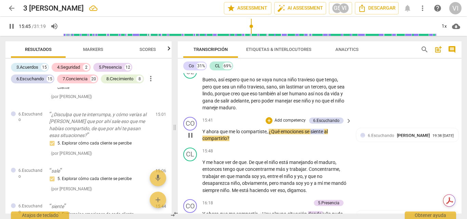
click at [286, 124] on p "Add competency" at bounding box center [290, 121] width 32 height 6
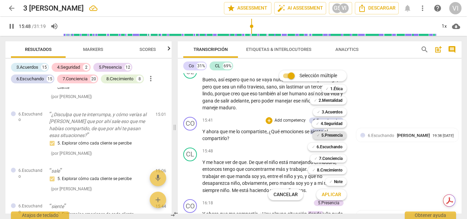
click at [337, 137] on b "5.Presencia" at bounding box center [331, 135] width 21 height 8
click at [340, 125] on b "4.Seguridad" at bounding box center [332, 124] width 22 height 8
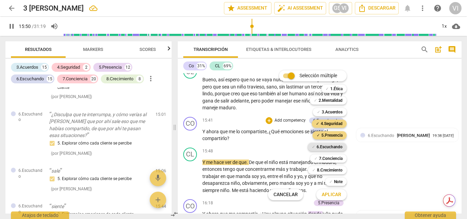
click at [335, 148] on b "6.Escuchando" at bounding box center [329, 147] width 26 height 8
click at [330, 197] on span "Aplicar" at bounding box center [331, 194] width 19 height 7
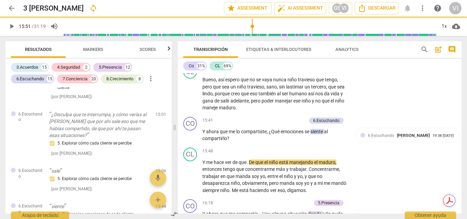
type input "951"
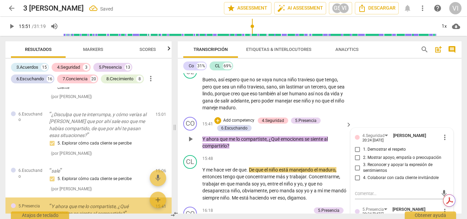
scroll to position [3169, 0]
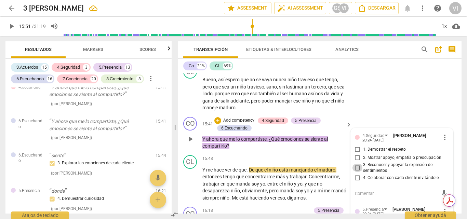
click at [358, 172] on input "3. Reconocer y apoyar la expresión de sentimientos" at bounding box center [357, 168] width 11 height 8
checkbox input "true"
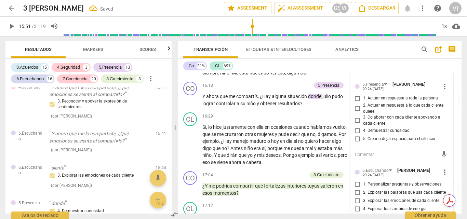
scroll to position [2217, 0]
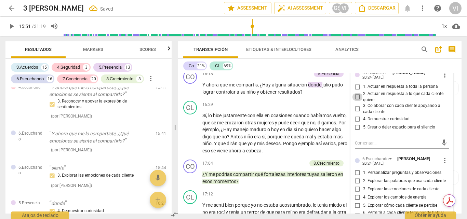
click at [357, 101] on input "2. Actuar en respuesta a lo que cada cliente quiere" at bounding box center [357, 97] width 11 height 8
checkbox input "true"
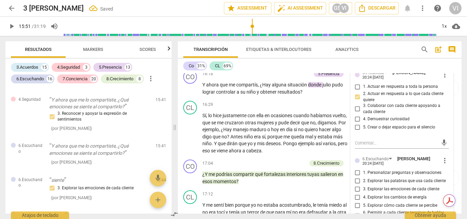
scroll to position [3181, 0]
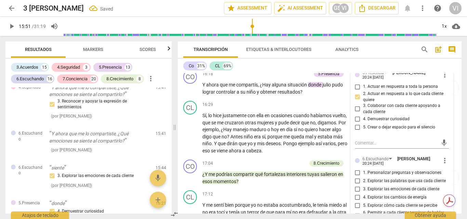
click at [358, 123] on input "4. Demuestrar curiosidad" at bounding box center [357, 119] width 11 height 8
checkbox input "true"
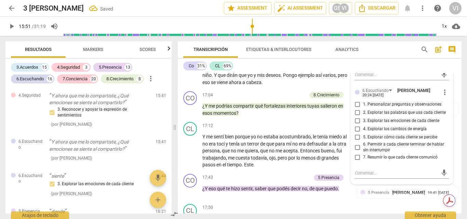
scroll to position [3189, 0]
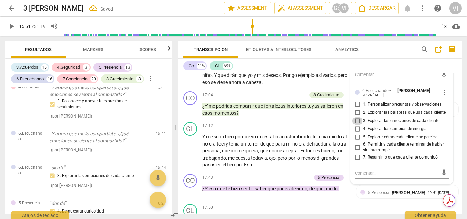
click at [358, 125] on input "3. Explorar las emociones de cada cliente" at bounding box center [357, 121] width 11 height 8
checkbox input "true"
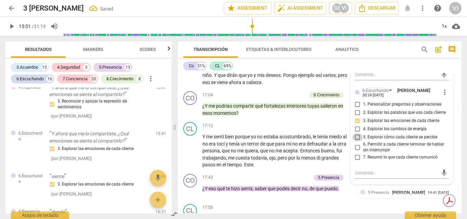
click at [355, 141] on input "5. Explorar cómo cada cliente se percibe" at bounding box center [357, 137] width 11 height 8
checkbox input "true"
click at [358, 151] on input "6. Permitir a cada cliente terminar de hablar sin interrumpir" at bounding box center [357, 147] width 11 height 8
checkbox input "true"
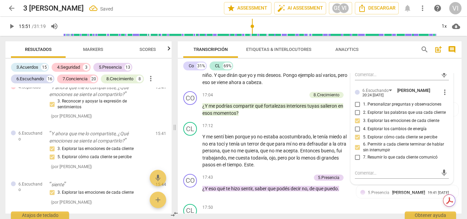
click at [12, 26] on span "play_arrow" at bounding box center [12, 26] width 8 height 8
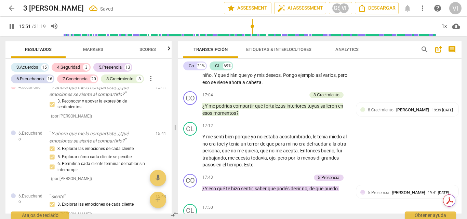
scroll to position [2188, 0]
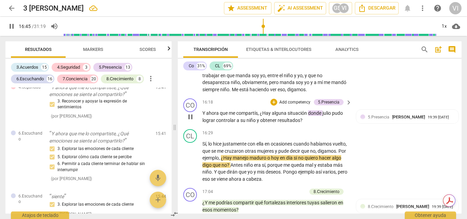
click at [303, 106] on p "Add competency" at bounding box center [294, 102] width 32 height 6
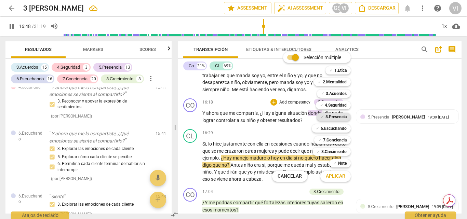
click at [340, 119] on b "5.Presencia" at bounding box center [335, 117] width 21 height 8
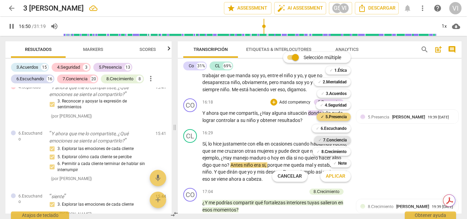
click at [341, 142] on b "7.Conciencia" at bounding box center [335, 140] width 24 height 8
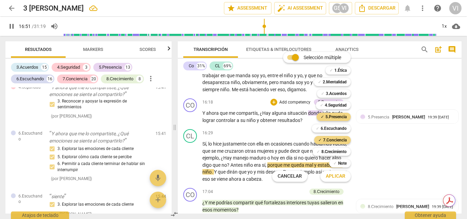
click at [335, 177] on span "Aplicar" at bounding box center [335, 176] width 19 height 7
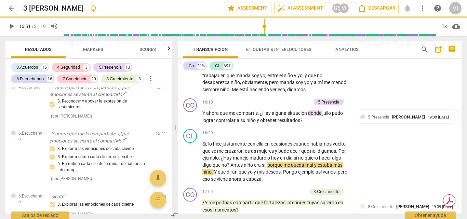
type input "1012"
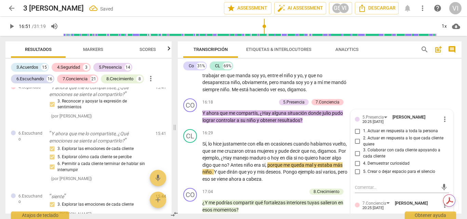
scroll to position [3344, 0]
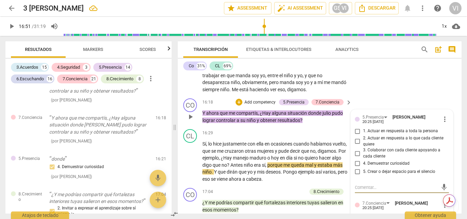
click at [359, 135] on input "1. Actuar en respuesta a toda la persona" at bounding box center [357, 131] width 11 height 8
checkbox input "true"
click at [356, 158] on input "3. Colaborar con cada cliente apoyando a cada cliente" at bounding box center [357, 153] width 11 height 8
checkbox input "true"
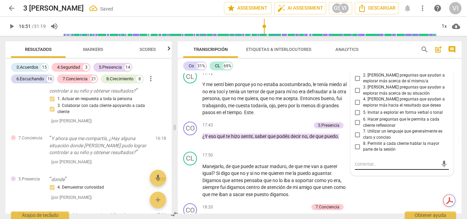
scroll to position [2325, 0]
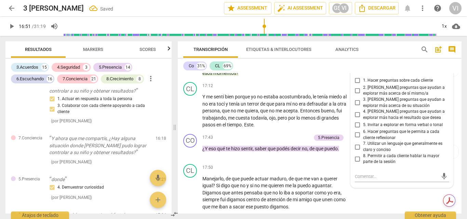
click at [355, 129] on input "5. Invitar a explorar en forma verbal o tonal" at bounding box center [357, 125] width 11 height 8
checkbox input "true"
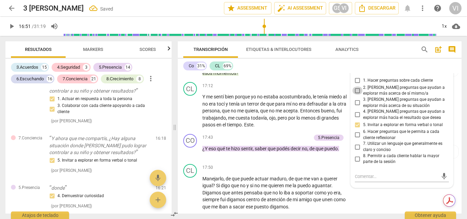
click at [357, 95] on input "2. [PERSON_NAME] preguntas que ayudan a explorar más acerca de sí mismo/a" at bounding box center [357, 90] width 11 height 8
checkbox input "true"
click at [358, 107] on input "3. [PERSON_NAME] preguntas que ayudan a explorar más acerca de su situación" at bounding box center [357, 103] width 11 height 8
checkbox input "true"
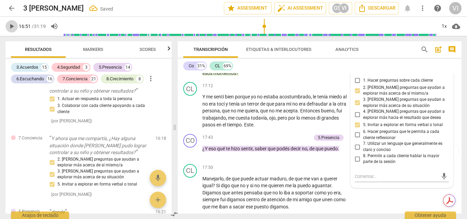
click at [14, 26] on span "play_arrow" at bounding box center [12, 26] width 8 height 8
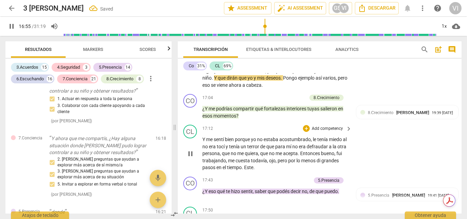
scroll to position [2257, 0]
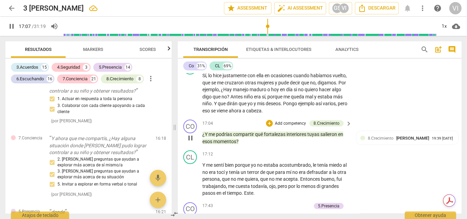
click at [289, 127] on p "Add competency" at bounding box center [290, 124] width 32 height 6
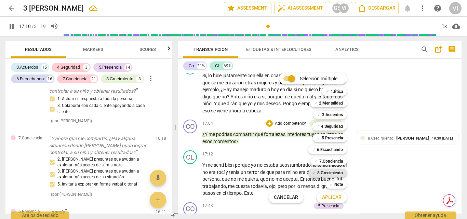
click at [328, 172] on b "8.Сrecimiento" at bounding box center [330, 173] width 26 height 8
click at [330, 199] on span "Aplicar" at bounding box center [331, 197] width 19 height 7
type input "1032"
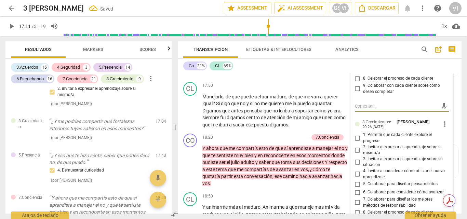
scroll to position [2419, 0]
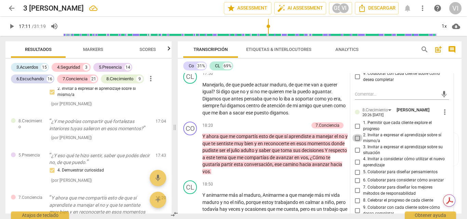
click at [357, 142] on input "2. Invitar a expresar el aprendizaje sobre sí mismo/a" at bounding box center [357, 138] width 11 height 8
checkbox input "true"
click at [356, 154] on input "3. Invitar a expresar el aprendizaje sobre su situación" at bounding box center [357, 150] width 11 height 8
checkbox input "true"
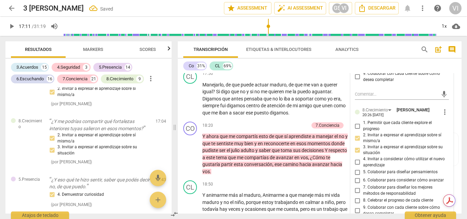
click at [12, 26] on span "play_arrow" at bounding box center [12, 26] width 8 height 8
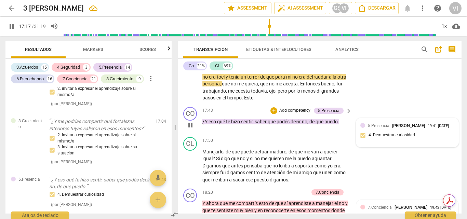
scroll to position [2350, 0]
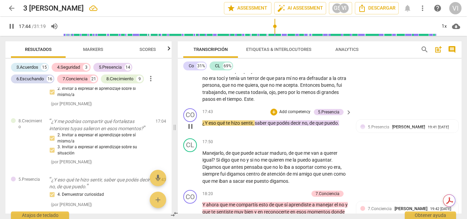
click at [299, 115] on p "Add competency" at bounding box center [294, 112] width 32 height 6
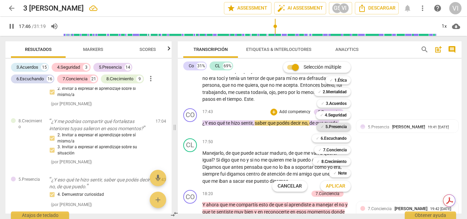
click at [337, 129] on b "5.Presencia" at bounding box center [335, 127] width 21 height 8
click at [333, 188] on span "Aplicar" at bounding box center [335, 186] width 19 height 7
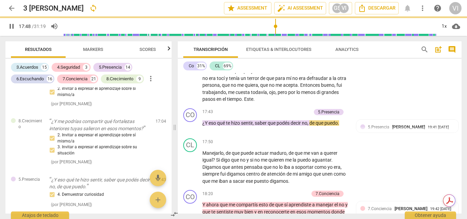
type input "1068"
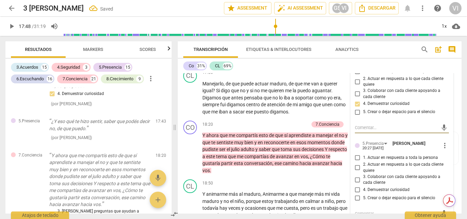
scroll to position [2454, 0]
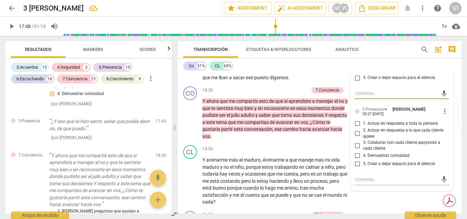
click at [356, 127] on input "1. Actuar en respuesta a toda la persona" at bounding box center [357, 123] width 11 height 8
checkbox input "true"
click at [356, 138] on input "2. Actuar en respuesta a lo que cada cliente quiere" at bounding box center [357, 134] width 11 height 8
checkbox input "true"
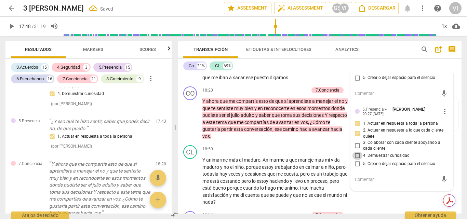
click at [357, 160] on input "4. Demuestrar curiosidad" at bounding box center [357, 156] width 11 height 8
checkbox input "true"
click at [10, 28] on span "play_arrow" at bounding box center [12, 26] width 8 height 8
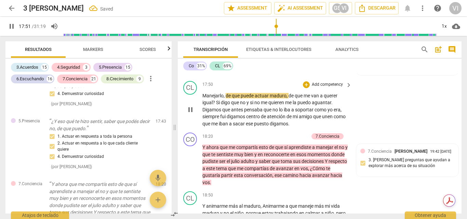
scroll to position [2420, 0]
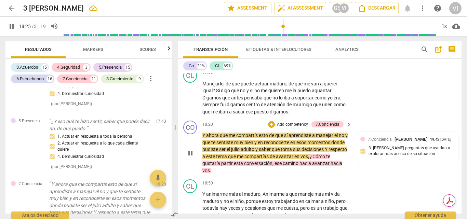
click at [295, 128] on p "Add competency" at bounding box center [292, 125] width 32 height 6
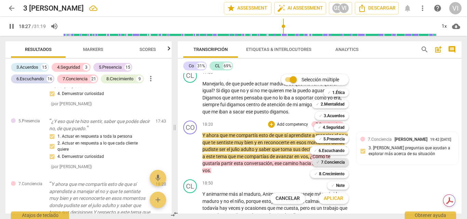
click at [336, 162] on b "7.Conciencia" at bounding box center [333, 162] width 24 height 8
click at [331, 175] on b "8.Сrecimiento" at bounding box center [332, 174] width 26 height 8
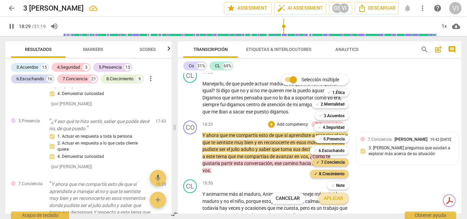
click at [331, 200] on span "Aplicar" at bounding box center [333, 198] width 19 height 7
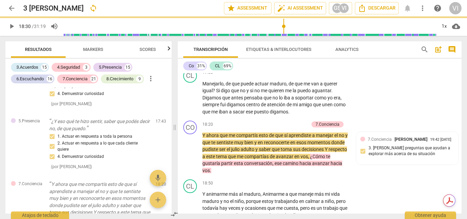
type input "1110"
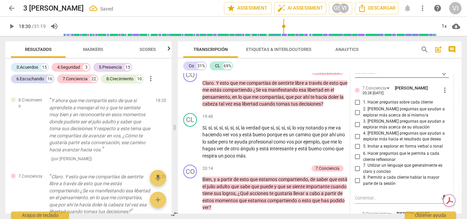
scroll to position [2609, 0]
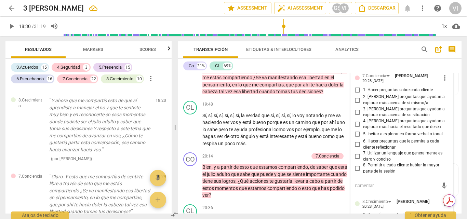
click at [355, 104] on input "2. [PERSON_NAME] preguntas que ayudan a explorar más acerca de sí mismo/a" at bounding box center [357, 100] width 11 height 8
checkbox input "true"
click at [357, 116] on input "3. [PERSON_NAME] preguntas que ayudan a explorar más acerca de su situación" at bounding box center [357, 112] width 11 height 8
checkbox input "true"
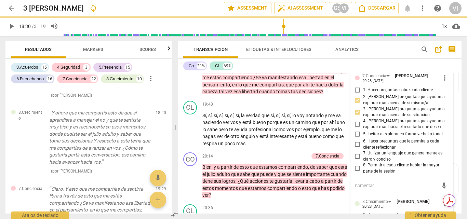
drag, startPoint x: 357, startPoint y: 184, endPoint x: 411, endPoint y: 133, distance: 74.2
click at [357, 173] on input "8. Permitir a cada cliente hablar la mayor parte de la sesión" at bounding box center [357, 168] width 11 height 8
checkbox input "true"
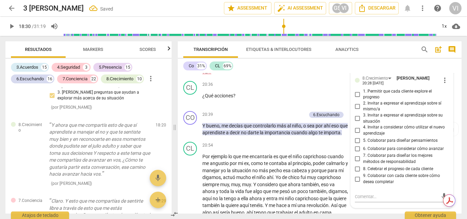
scroll to position [2746, 0]
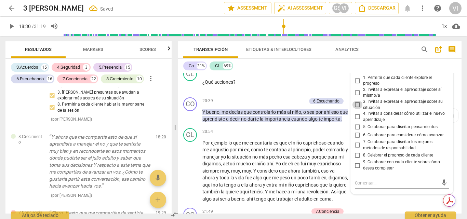
click at [357, 109] on input "3. Invitar a expresar el aprendizaje sobre su situación" at bounding box center [357, 105] width 11 height 8
checkbox input "true"
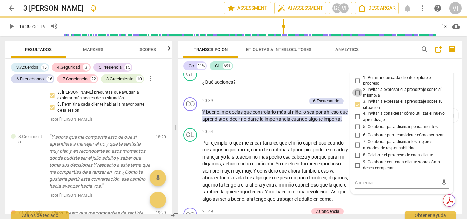
click at [359, 97] on input "2. Invitar a expresar el aprendizaje sobre sí mismo/a" at bounding box center [357, 92] width 11 height 8
checkbox input "true"
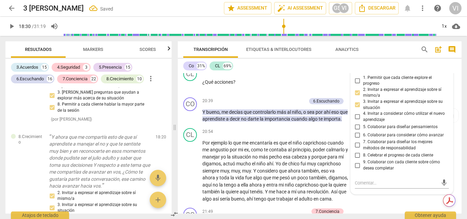
click at [11, 30] on span "play_arrow" at bounding box center [12, 26] width 8 height 8
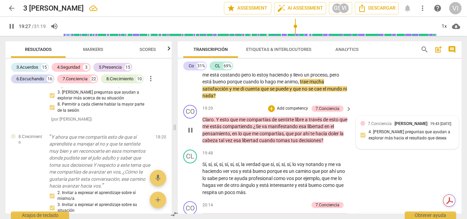
scroll to position [2562, 0]
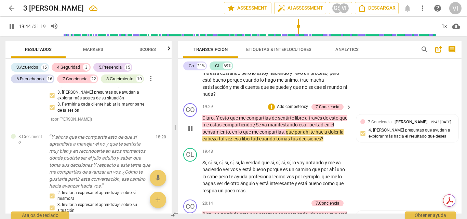
click at [295, 110] on p "Add competency" at bounding box center [292, 107] width 32 height 6
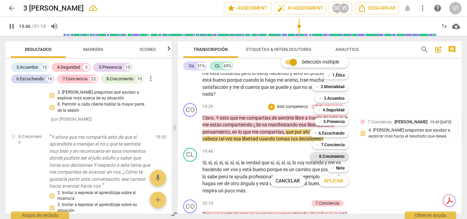
click at [336, 155] on b "8.Сrecimiento" at bounding box center [332, 156] width 26 height 8
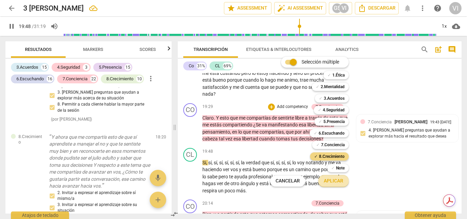
click at [335, 184] on span "Aplicar" at bounding box center [333, 181] width 19 height 7
type input "1188"
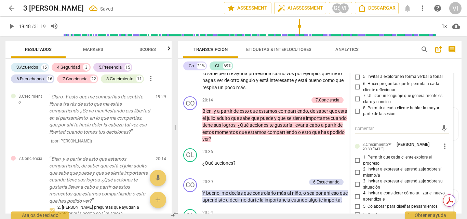
scroll to position [2699, 0]
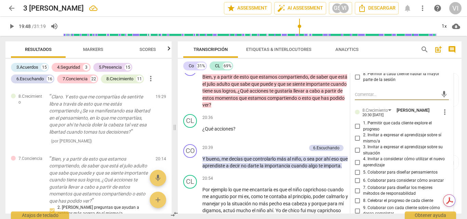
click at [357, 131] on input "1. Permitir que cada cliente explore el progreso" at bounding box center [357, 126] width 11 height 8
checkbox input "true"
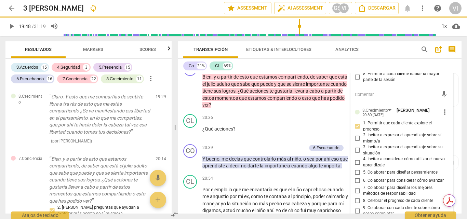
click at [356, 142] on input "2. Invitar a expresar el aprendizaje sobre sí mismo/a" at bounding box center [357, 138] width 11 height 8
checkbox input "true"
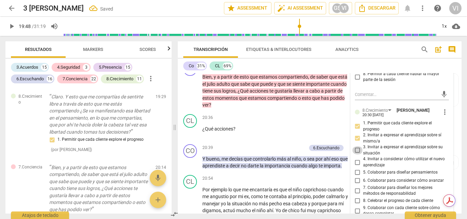
click at [356, 154] on input "3. Invitar a expresar el aprendizaje sobre su situación" at bounding box center [357, 150] width 11 height 8
checkbox input "true"
click at [13, 28] on span "play_arrow" at bounding box center [12, 26] width 8 height 8
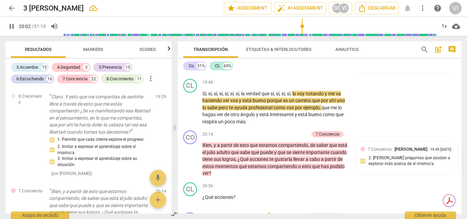
scroll to position [2665, 0]
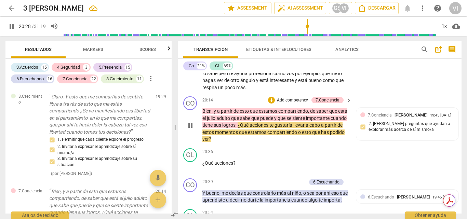
click at [292, 104] on p "Add competency" at bounding box center [292, 100] width 32 height 6
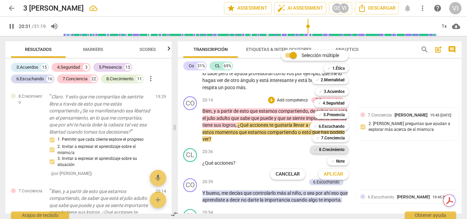
click at [337, 150] on b "8.Сrecimiento" at bounding box center [332, 150] width 26 height 8
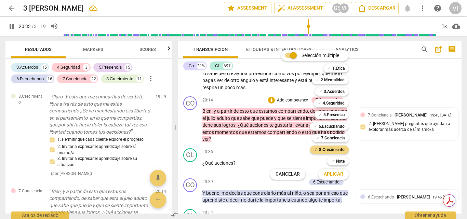
click at [332, 177] on span "Aplicar" at bounding box center [333, 174] width 19 height 7
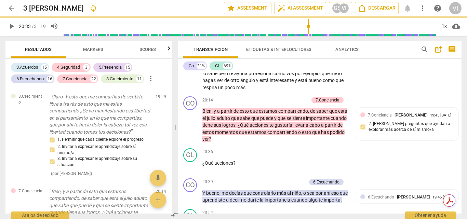
type input "1234"
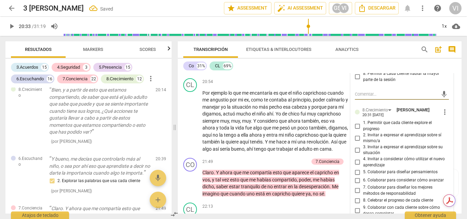
scroll to position [2830, 0]
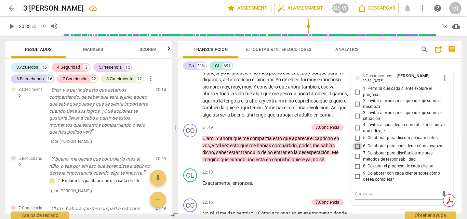
click at [356, 150] on input "6. Colaborar para considerar cómo avanzar" at bounding box center [357, 146] width 11 height 8
checkbox input "true"
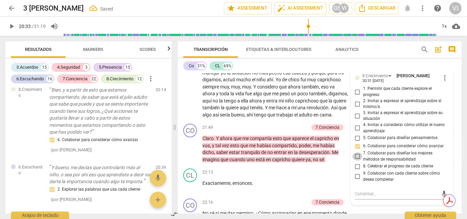
click at [356, 161] on input "7. Colaborar para diseñar los mejores métodos de responsabilidad" at bounding box center [357, 156] width 11 height 8
checkbox input "true"
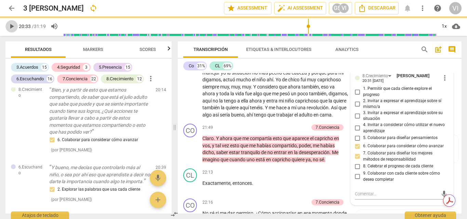
click at [11, 26] on span "play_arrow" at bounding box center [12, 26] width 8 height 8
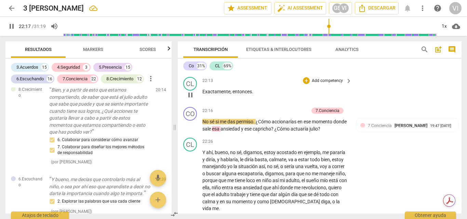
scroll to position [2933, 0]
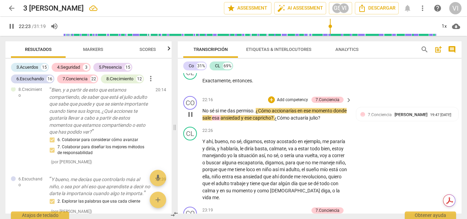
click at [289, 103] on p "Add competency" at bounding box center [292, 100] width 32 height 6
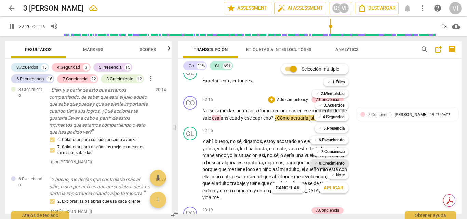
click at [328, 162] on b "8.Сrecimiento" at bounding box center [332, 163] width 26 height 8
click at [330, 190] on span "Aplicar" at bounding box center [333, 188] width 19 height 7
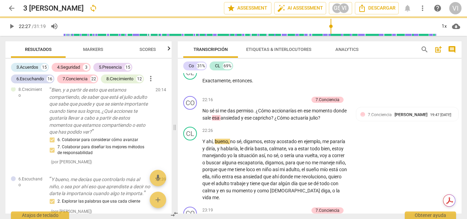
type input "1348"
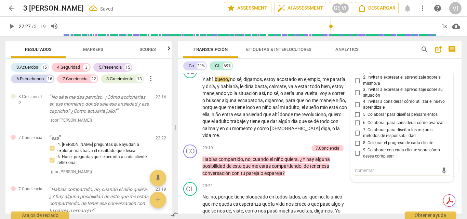
scroll to position [2983, 0]
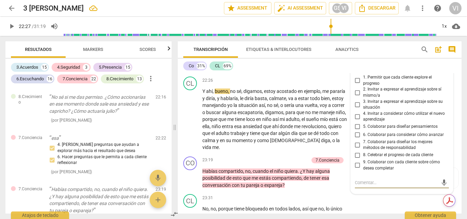
click at [357, 139] on input "6. Colaborar para considerar cómo avanzar" at bounding box center [357, 135] width 11 height 8
checkbox input "true"
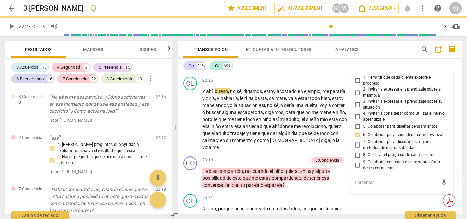
click at [15, 26] on span "play_arrow" at bounding box center [12, 26] width 8 height 8
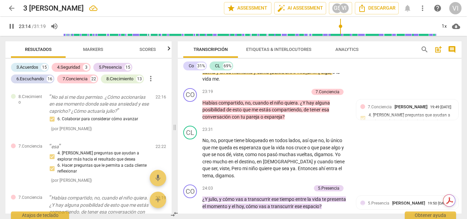
scroll to position [3085, 0]
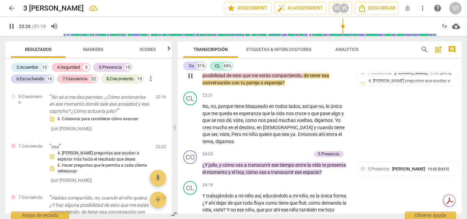
click at [291, 61] on p "Add competency" at bounding box center [292, 58] width 32 height 6
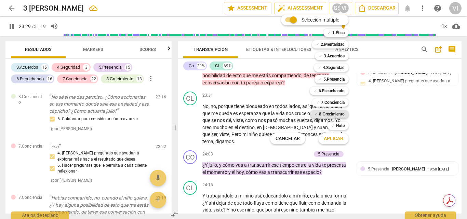
click at [335, 115] on b "8.Сrecimiento" at bounding box center [332, 114] width 26 height 8
click at [330, 139] on span "Aplicar" at bounding box center [333, 138] width 19 height 7
type input "1411"
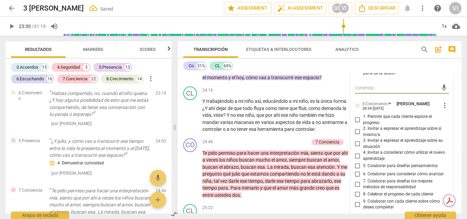
scroll to position [3188, 0]
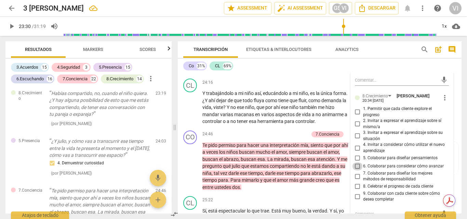
click at [356, 171] on input "6. Colaborar para considerar cómo avanzar" at bounding box center [357, 166] width 11 height 8
checkbox input "true"
click at [13, 28] on span "play_arrow" at bounding box center [12, 26] width 8 height 8
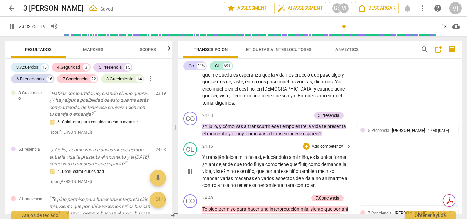
scroll to position [3120, 0]
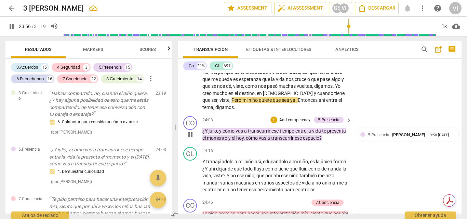
click at [302, 123] on p "Add competency" at bounding box center [294, 120] width 32 height 6
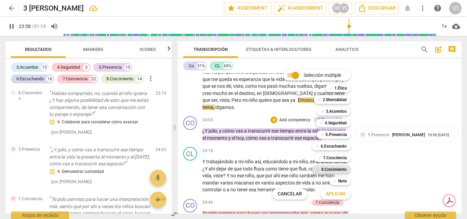
click at [339, 170] on b "8.Сrecimiento" at bounding box center [334, 169] width 26 height 8
click at [345, 124] on b "4.Seguridad" at bounding box center [336, 123] width 22 height 8
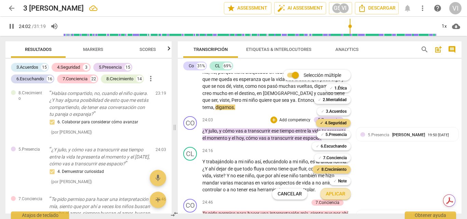
click at [335, 196] on span "Aplicar" at bounding box center [335, 194] width 19 height 7
type input "1443"
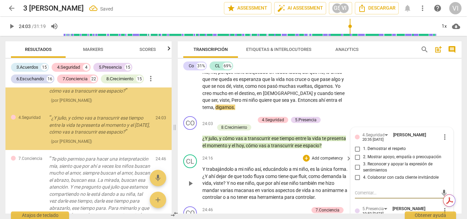
scroll to position [4778, 0]
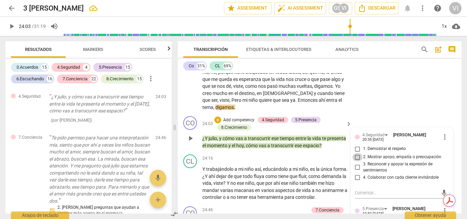
click at [357, 161] on input "2. Mostrar apoyo, empatía o preocupación" at bounding box center [357, 157] width 11 height 8
checkbox input "true"
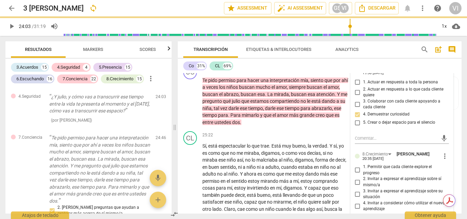
scroll to position [3290, 0]
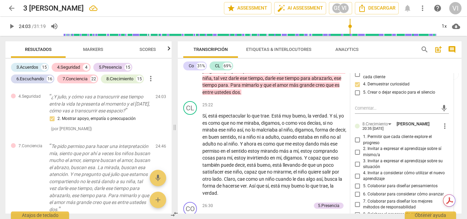
click at [358, 168] on input "3. Invitar a expresar el aprendizaje sobre su situación" at bounding box center [357, 164] width 11 height 8
checkbox input "true"
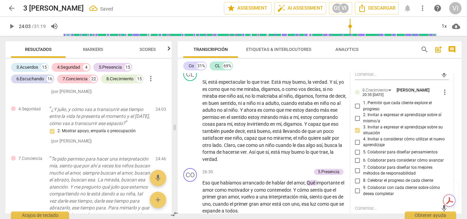
scroll to position [3325, 0]
click at [356, 164] on input "6. Colaborar para considerar cómo avanzar" at bounding box center [357, 160] width 11 height 8
checkbox input "true"
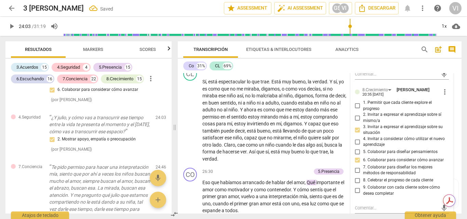
click at [10, 24] on span "play_arrow" at bounding box center [12, 26] width 8 height 8
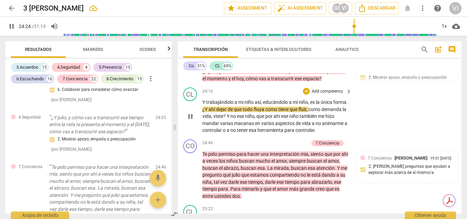
scroll to position [3188, 0]
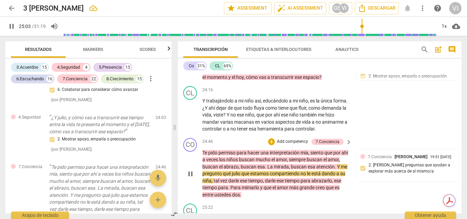
click at [296, 145] on p "Add competency" at bounding box center [292, 142] width 32 height 6
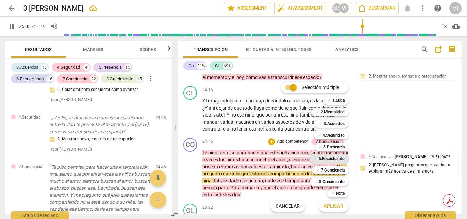
click at [341, 157] on b "6.Escuchando" at bounding box center [331, 158] width 26 height 8
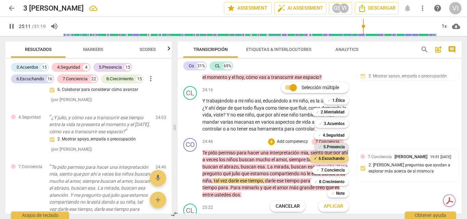
click at [336, 147] on b "5.Presencia" at bounding box center [333, 147] width 21 height 8
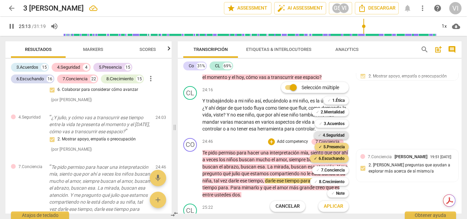
click at [343, 135] on b "4.Seguridad" at bounding box center [334, 135] width 22 height 8
click at [342, 171] on b "7.Conciencia" at bounding box center [333, 170] width 24 height 8
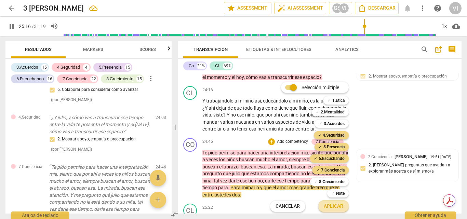
click at [336, 208] on span "Aplicar" at bounding box center [333, 206] width 19 height 7
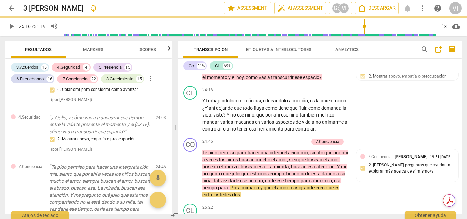
type input "1516"
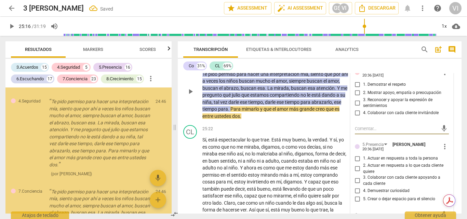
scroll to position [5245, 0]
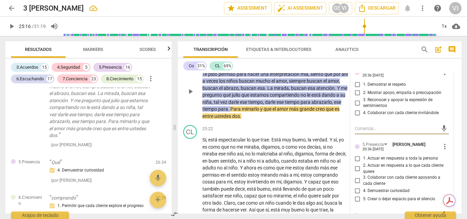
click at [356, 97] on input "2. Mostrar apoyo, empatía o preocupación" at bounding box center [357, 93] width 11 height 8
checkbox input "true"
click at [357, 89] on input "1. Demostrar el respeto" at bounding box center [357, 85] width 11 height 8
checkbox input "true"
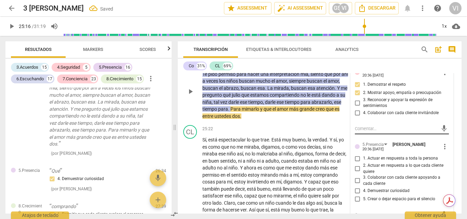
scroll to position [3308, 0]
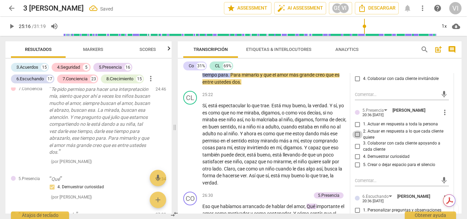
click at [358, 139] on input "2. Actuar en respuesta a lo que cada cliente quiere" at bounding box center [357, 135] width 11 height 8
checkbox input "true"
click at [357, 128] on input "1. Actuar en respuesta a toda la persona" at bounding box center [357, 124] width 11 height 8
checkbox input "true"
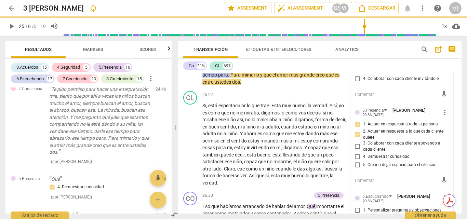
click at [359, 151] on input "3. Colaborar con cada cliente apoyando a cada cliente" at bounding box center [357, 146] width 11 height 8
checkbox input "true"
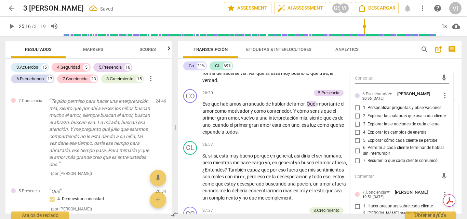
scroll to position [5278, 0]
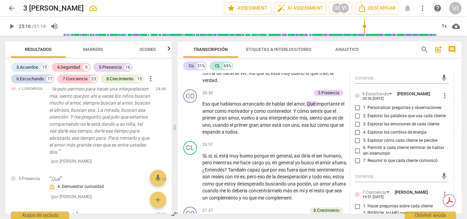
click at [357, 112] on input "1. Personalizar preguntas y observaciones" at bounding box center [357, 108] width 11 height 8
checkbox input "true"
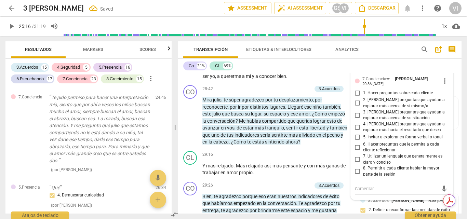
scroll to position [5287, 0]
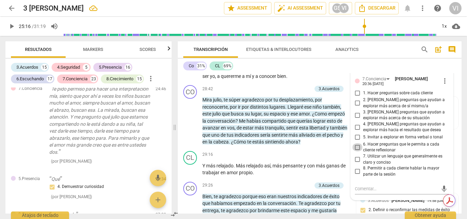
click at [355, 151] on input "6. Hacer preguntas que le permita a cada cliente reflexionar" at bounding box center [357, 147] width 11 height 8
checkbox input "true"
click at [11, 28] on span "play_arrow" at bounding box center [12, 26] width 8 height 8
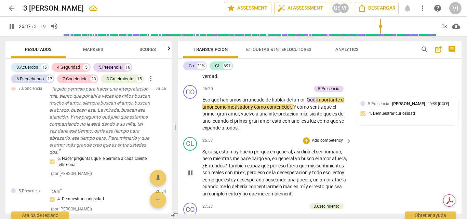
scroll to position [3411, 0]
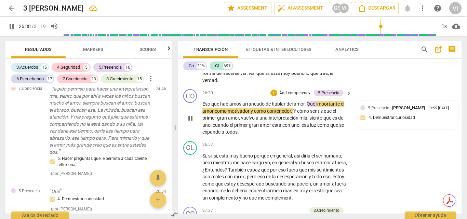
click at [294, 96] on p "Add competency" at bounding box center [294, 93] width 32 height 6
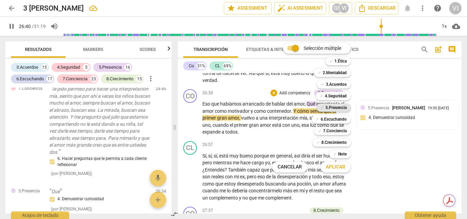
click at [329, 107] on b "5.Presencia" at bounding box center [335, 108] width 21 height 8
click at [330, 141] on b "8.Сrecimiento" at bounding box center [334, 142] width 26 height 8
click at [328, 168] on span "Aplicar" at bounding box center [335, 167] width 19 height 7
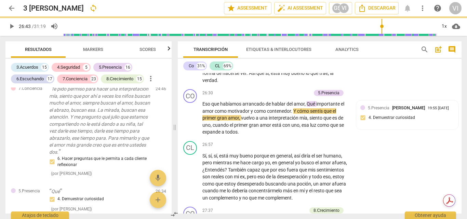
type input "1603"
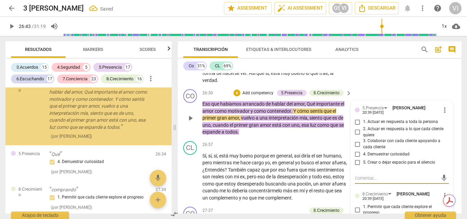
scroll to position [5464, 0]
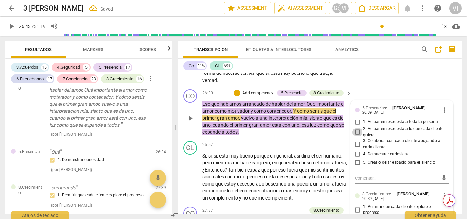
click at [354, 136] on input "2. Actuar en respuesta a lo que cada cliente quiere" at bounding box center [357, 132] width 11 height 8
checkbox input "true"
click at [357, 126] on input "1. Actuar en respuesta a toda la persona" at bounding box center [357, 122] width 11 height 8
checkbox input "true"
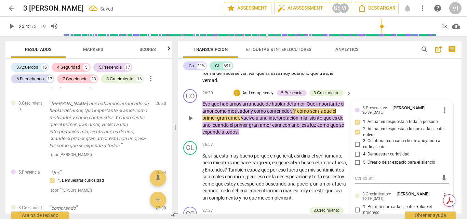
click at [356, 148] on input "3. Colaborar con cada cliente apoyando a cada cliente" at bounding box center [357, 144] width 11 height 8
checkbox input "true"
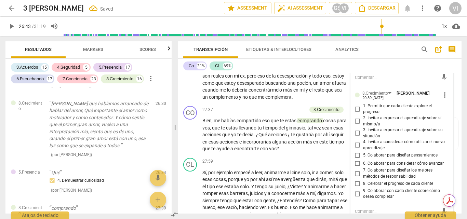
scroll to position [3513, 0]
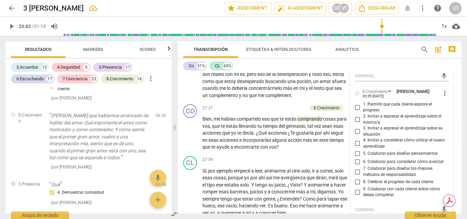
click at [355, 111] on input "1. Permitir que cada cliente explore el progreso" at bounding box center [357, 107] width 11 height 8
checkbox input "true"
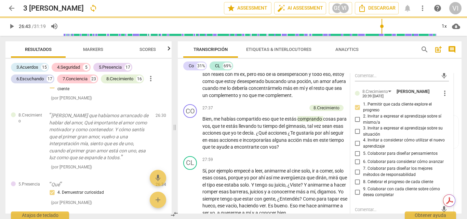
click at [356, 136] on input "3. Invitar a expresar el aprendizaje sobre su situación" at bounding box center [357, 131] width 11 height 8
checkbox input "true"
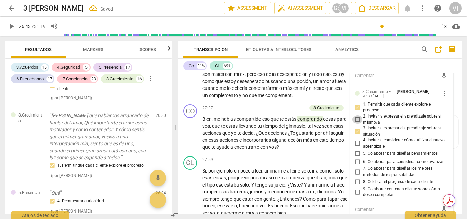
click at [356, 124] on input "2. Invitar a expresar el aprendizaje sobre sí mismo/a" at bounding box center [357, 119] width 11 height 8
checkbox input "true"
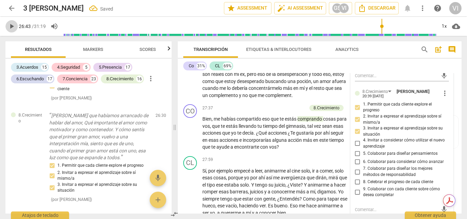
click at [11, 25] on span "play_arrow" at bounding box center [12, 26] width 8 height 8
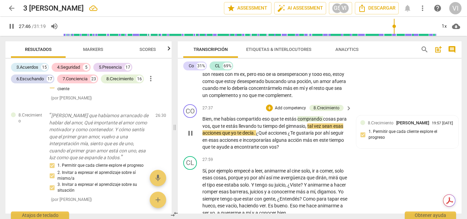
click at [281, 111] on p "Add competency" at bounding box center [290, 108] width 32 height 6
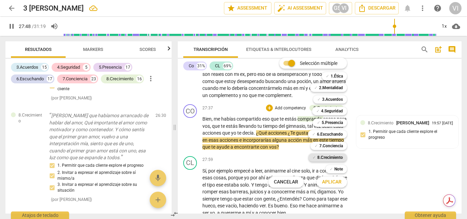
click at [324, 156] on b "8.Сrecimiento" at bounding box center [330, 157] width 26 height 8
click at [332, 182] on span "Aplicar" at bounding box center [331, 182] width 19 height 7
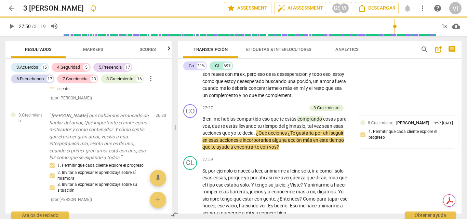
type input "1670"
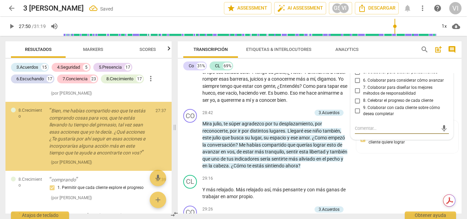
scroll to position [5634, 0]
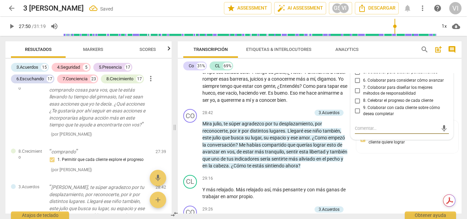
click at [353, 85] on input "6. Colaborar para considerar cómo avanzar" at bounding box center [357, 81] width 11 height 8
checkbox input "true"
click at [10, 26] on span "play_arrow" at bounding box center [12, 26] width 8 height 8
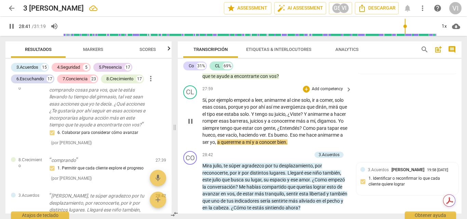
scroll to position [3626, 0]
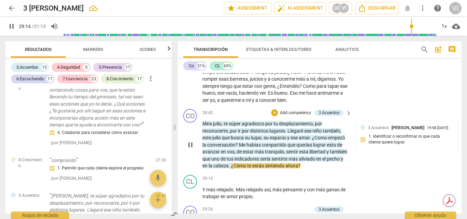
click at [301, 116] on p "Add competency" at bounding box center [295, 113] width 32 height 6
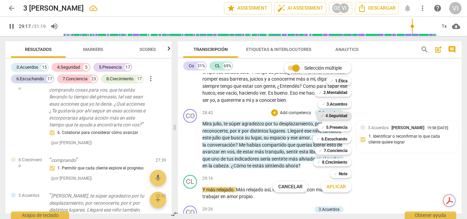
click at [346, 115] on b "4.Seguridad" at bounding box center [336, 116] width 22 height 8
click at [339, 127] on b "5.Presencia" at bounding box center [336, 127] width 21 height 8
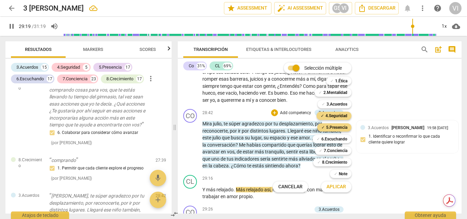
click at [332, 186] on span "Aplicar" at bounding box center [335, 186] width 19 height 7
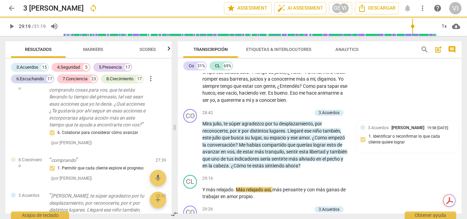
type input "1760"
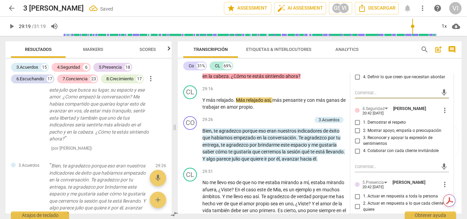
scroll to position [3729, 0]
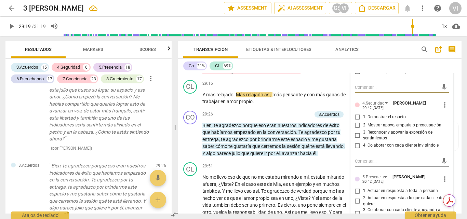
click at [356, 130] on input "2. Mostrar apoyo, empatía o preocupación" at bounding box center [357, 125] width 11 height 8
checkbox input "true"
click at [356, 139] on input "3. Reconocer y apoyar la expresión de sentimientos" at bounding box center [357, 135] width 11 height 8
checkbox input "true"
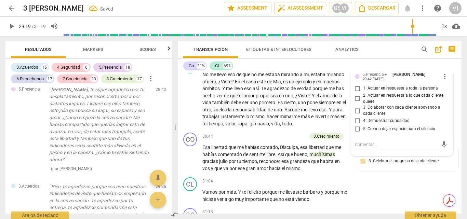
scroll to position [5966, 0]
click at [358, 93] on input "1. Actuar en respuesta a toda la persona" at bounding box center [357, 88] width 11 height 8
checkbox input "true"
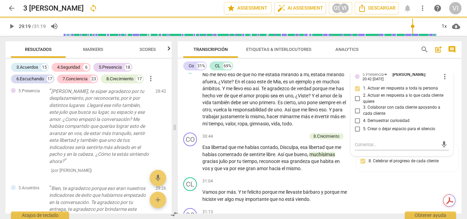
click at [357, 115] on input "3. Colaborar con cada cliente apoyando a cada cliente" at bounding box center [357, 111] width 11 height 8
checkbox input "true"
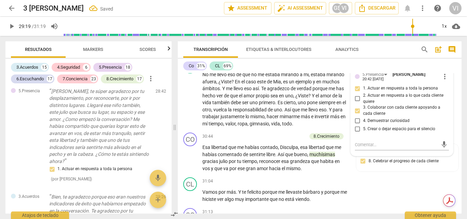
click at [11, 29] on span "play_arrow" at bounding box center [12, 26] width 8 height 8
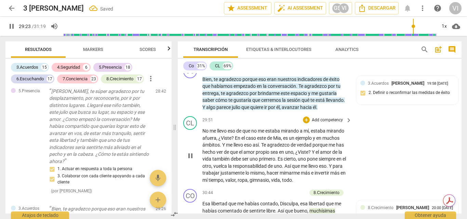
scroll to position [3763, 0]
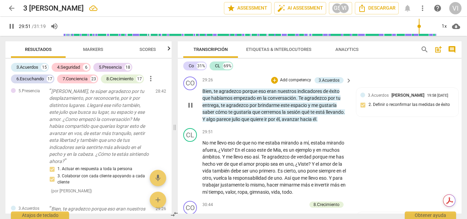
click at [291, 83] on p "Add competency" at bounding box center [295, 80] width 32 height 6
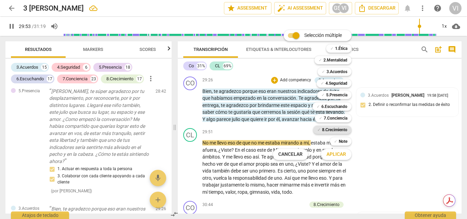
click at [337, 129] on b "8.Сrecimiento" at bounding box center [335, 130] width 26 height 8
click at [334, 157] on span "Aplicar" at bounding box center [335, 154] width 19 height 7
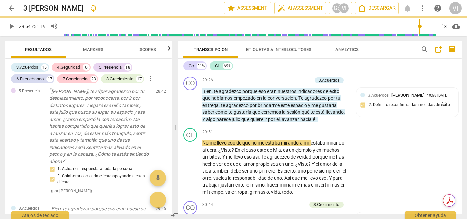
type input "1795"
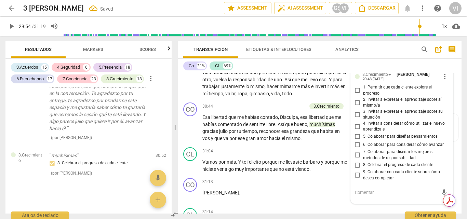
scroll to position [3865, 0]
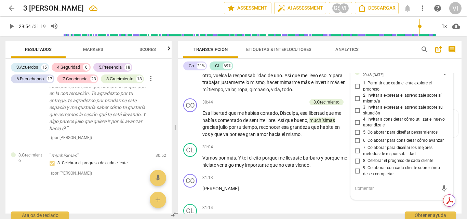
click at [356, 175] on input "9. Colaborar con cada cliente sobre cómo desea completar" at bounding box center [357, 171] width 11 height 8
checkbox input "true"
click at [11, 27] on span "play_arrow" at bounding box center [12, 26] width 8 height 8
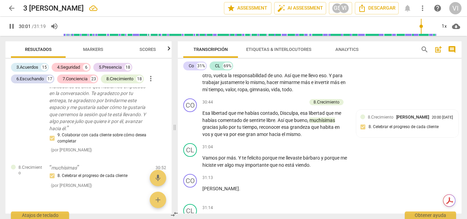
scroll to position [3831, 0]
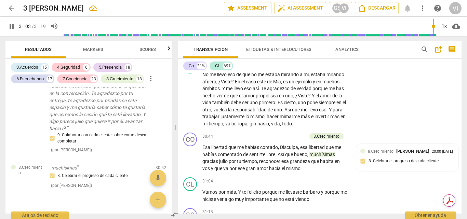
type input "1864"
click at [11, 9] on span "arrow_back" at bounding box center [12, 8] width 8 height 8
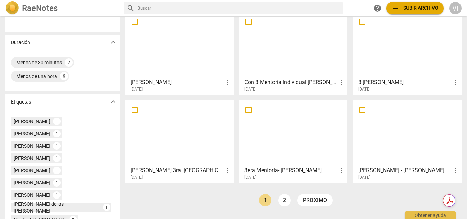
scroll to position [137, 0]
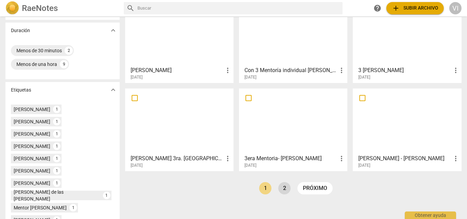
click at [282, 189] on link "2" at bounding box center [284, 188] width 12 height 12
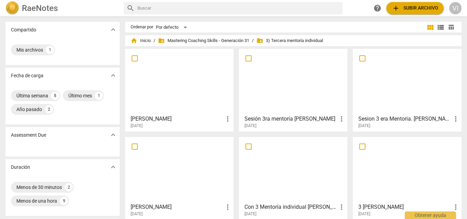
click at [289, 84] on div at bounding box center [293, 81] width 104 height 60
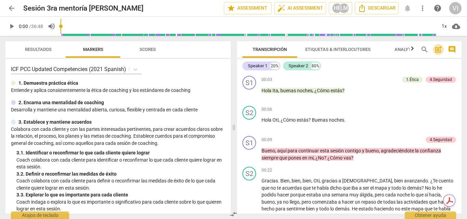
click at [437, 54] on button "post_add" at bounding box center [438, 49] width 11 height 11
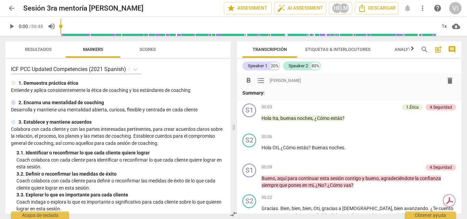
click at [446, 79] on span "delete" at bounding box center [450, 81] width 8 height 8
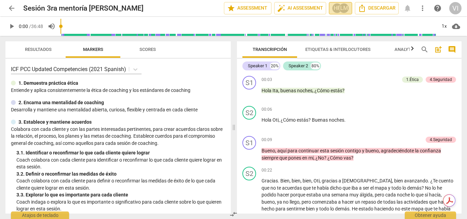
click at [344, 9] on div "LM" at bounding box center [344, 8] width 10 height 10
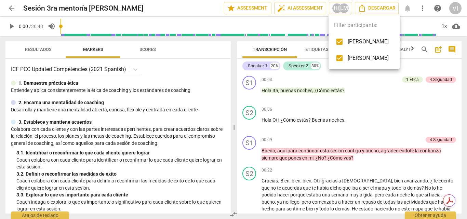
click at [394, 119] on div at bounding box center [233, 109] width 467 height 219
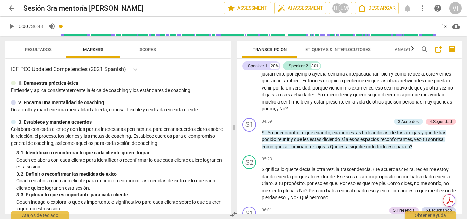
scroll to position [376, 0]
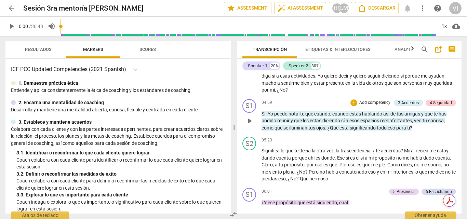
click at [383, 101] on p "Add competency" at bounding box center [374, 103] width 32 height 6
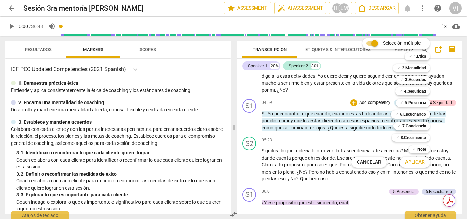
click at [335, 103] on div at bounding box center [233, 109] width 467 height 219
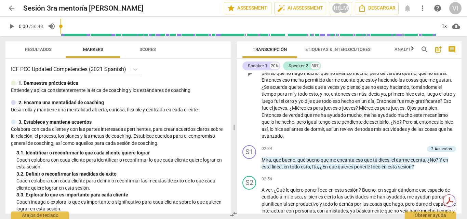
scroll to position [205, 0]
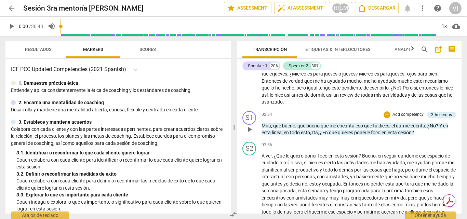
click at [406, 113] on p "Add competency" at bounding box center [408, 115] width 32 height 6
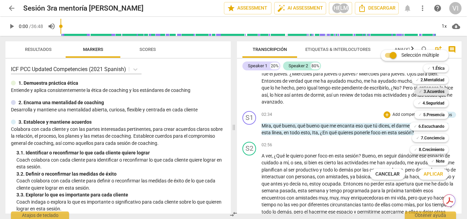
click at [433, 92] on b "3.Acuerdos" at bounding box center [433, 91] width 21 height 8
click at [437, 174] on span "Aplicar" at bounding box center [432, 174] width 19 height 7
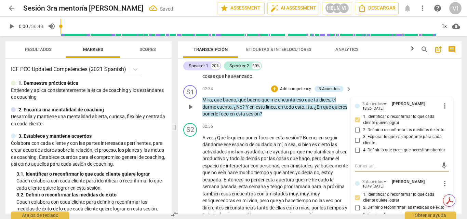
scroll to position [315, 0]
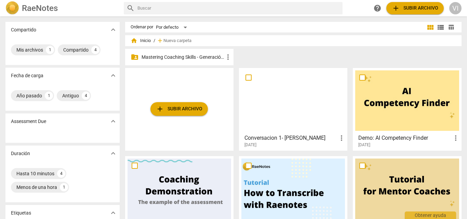
click at [186, 56] on p "Mastering Coaching Skills - Generación 31" at bounding box center [182, 57] width 82 height 7
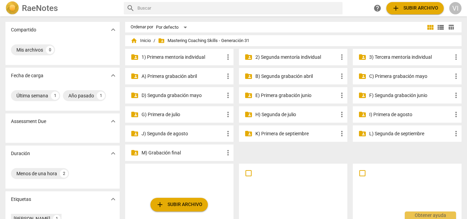
click at [412, 60] on p "3) Tercera mentoría individual" at bounding box center [410, 57] width 82 height 7
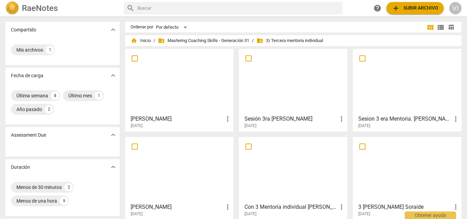
click at [298, 96] on div at bounding box center [293, 81] width 104 height 60
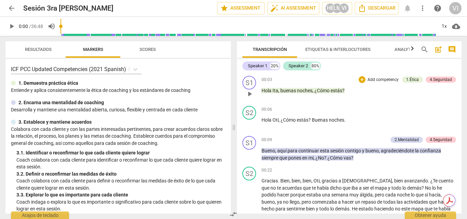
click at [376, 96] on div "00:03 + Add competency 1.Ética 4.Seguridad keyboard_arrow_right Hola Ita , buen…" at bounding box center [358, 88] width 194 height 25
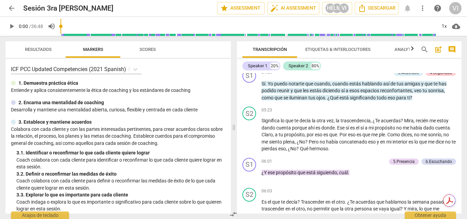
scroll to position [410, 0]
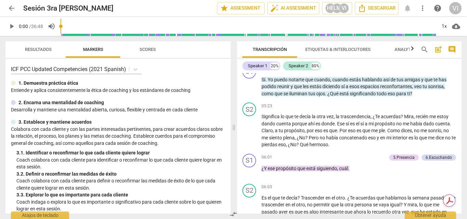
click at [10, 7] on span "arrow_back" at bounding box center [12, 8] width 8 height 8
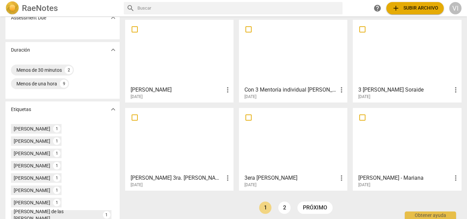
scroll to position [171, 0]
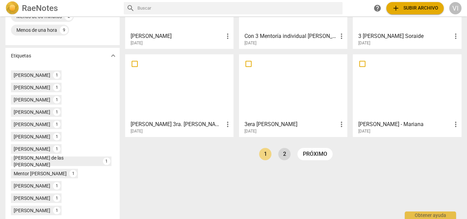
click at [284, 156] on link "2" at bounding box center [284, 154] width 12 height 12
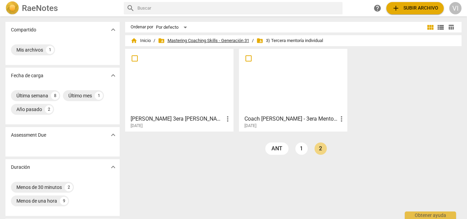
click at [219, 39] on span "folder_shared Mastering Coaching Skills - Generación 31" at bounding box center [203, 40] width 91 height 7
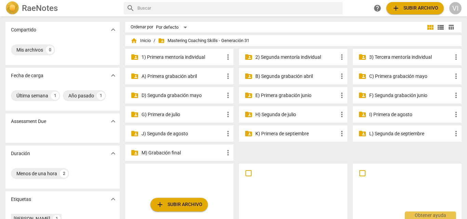
click at [298, 134] on p "K) Primera de septiembre" at bounding box center [296, 133] width 82 height 7
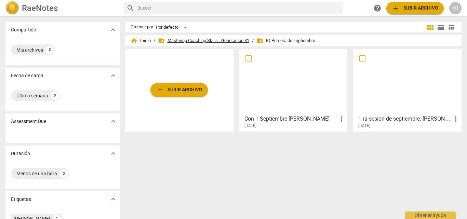
click at [197, 39] on span "folder_shared Mastering Coaching Skills - Generación 31" at bounding box center [203, 40] width 91 height 7
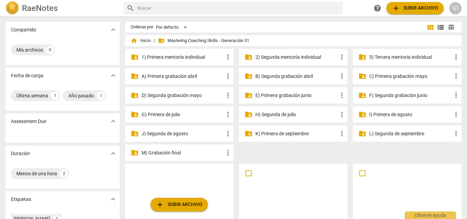
click at [412, 134] on p "L) Segunda de septiembre" at bounding box center [410, 133] width 82 height 7
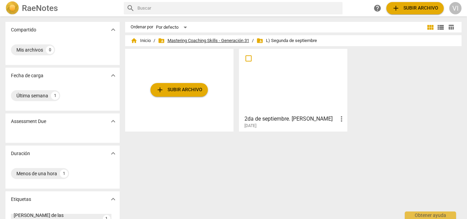
click at [207, 42] on span "folder_shared Mastering Coaching Skills - Generación 31" at bounding box center [203, 40] width 91 height 7
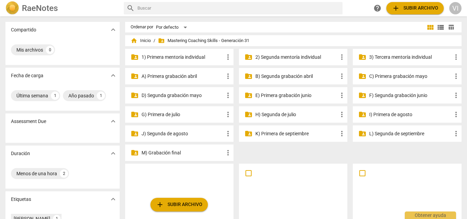
click at [414, 59] on p "3) Tercera mentoría individual" at bounding box center [410, 57] width 82 height 7
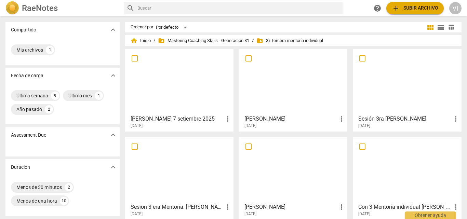
click at [166, 81] on div at bounding box center [179, 81] width 104 height 60
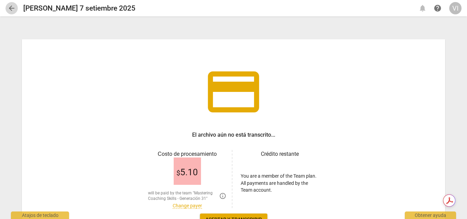
click at [12, 10] on span "arrow_back" at bounding box center [12, 8] width 8 height 8
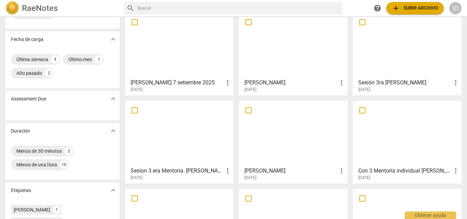
scroll to position [34, 0]
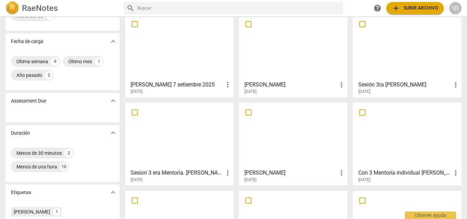
click at [228, 87] on span "more_vert" at bounding box center [227, 85] width 8 height 8
click at [163, 88] on div at bounding box center [233, 109] width 467 height 219
click at [171, 84] on h3 "Arturo Torrelio 7 setiembre 2025" at bounding box center [177, 85] width 93 height 8
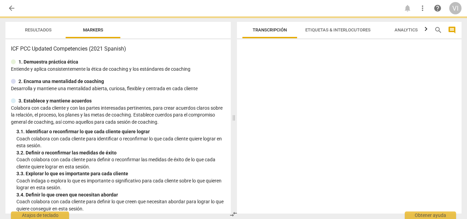
click at [171, 84] on div "2. Encarna una mentalidad de coaching" at bounding box center [118, 81] width 214 height 7
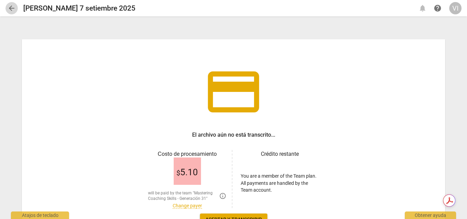
click at [10, 11] on span "arrow_back" at bounding box center [12, 8] width 8 height 8
